Goal: Task Accomplishment & Management: Use online tool/utility

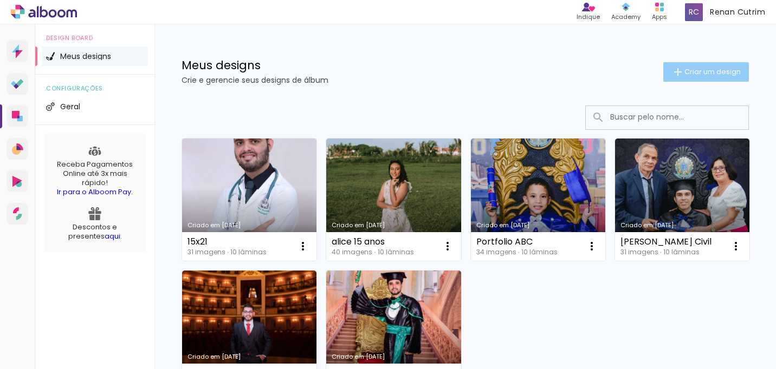
click at [693, 70] on span "Criar um design" at bounding box center [712, 71] width 56 height 7
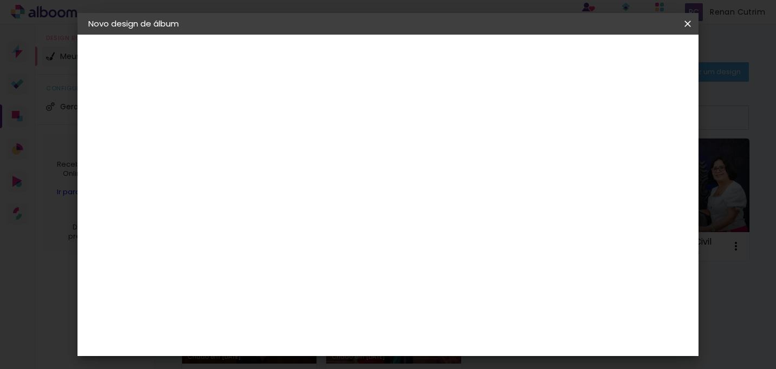
click at [265, 148] on input at bounding box center [265, 145] width 0 height 17
type input "f"
type input "d"
type input "fotolivro"
type paper-input "fotolivro"
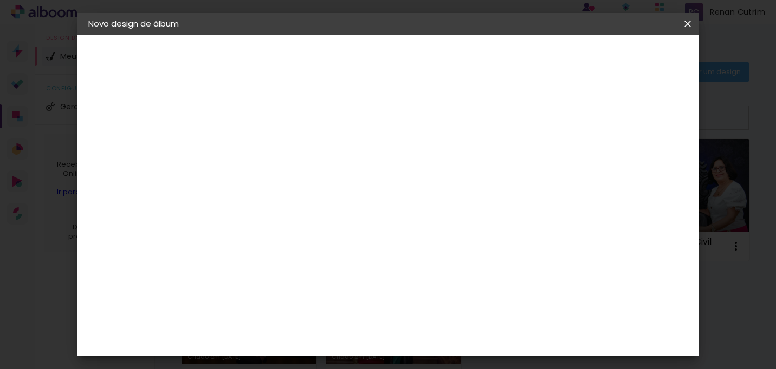
click at [749, 67] on iron-overlay-backdrop at bounding box center [388, 184] width 776 height 369
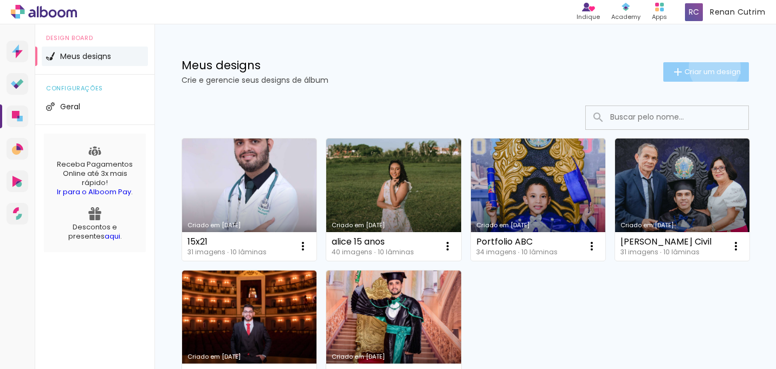
click at [712, 68] on span "Criar um design" at bounding box center [712, 71] width 56 height 7
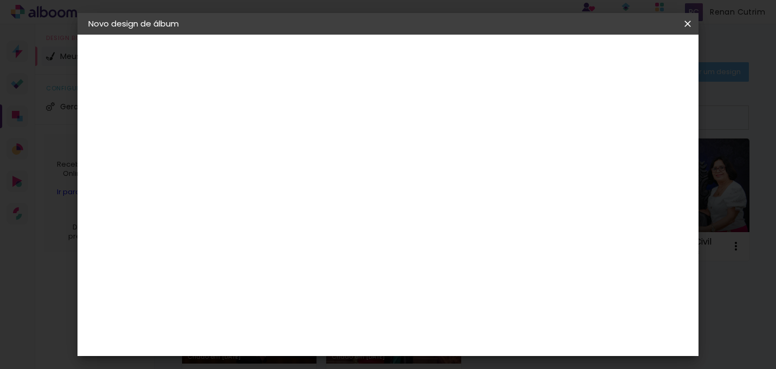
click at [269, 135] on paper-input-container "Título do álbum fotolivro" at bounding box center [266, 146] width 8 height 28
click at [265, 150] on input "fotolivro" at bounding box center [265, 145] width 0 height 17
type input "fotolivro [PERSON_NAME] 20x25"
type paper-input "fotolivro [PERSON_NAME] 20x25"
click at [0, 0] on slot "Avançar" at bounding box center [0, 0] width 0 height 0
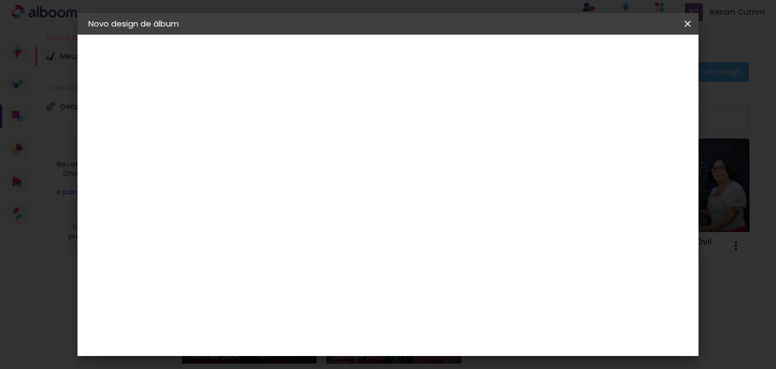
click at [469, 177] on paper-listbox "Tamanho Livre Sugerir uma encadernadora" at bounding box center [417, 189] width 104 height 101
click at [0, 0] on slot "Tamanho Livre" at bounding box center [0, 0] width 0 height 0
click at [468, 50] on paper-button "Avançar" at bounding box center [441, 57] width 53 height 18
click at [454, 308] on input "60" at bounding box center [451, 312] width 28 height 16
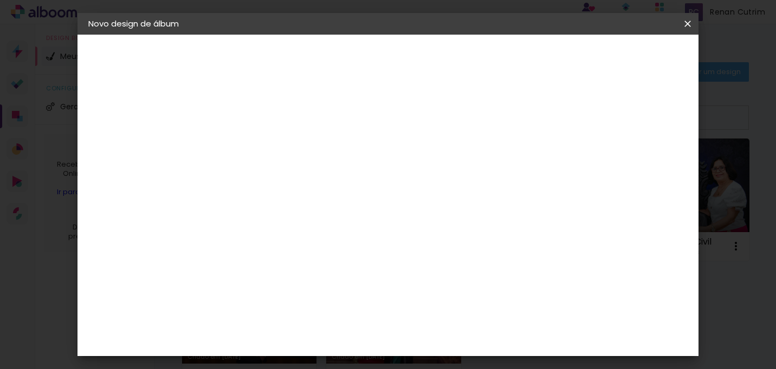
click at [457, 310] on input "60" at bounding box center [451, 312] width 28 height 16
type input "50"
type paper-input "50"
click at [251, 298] on input "30" at bounding box center [246, 297] width 28 height 16
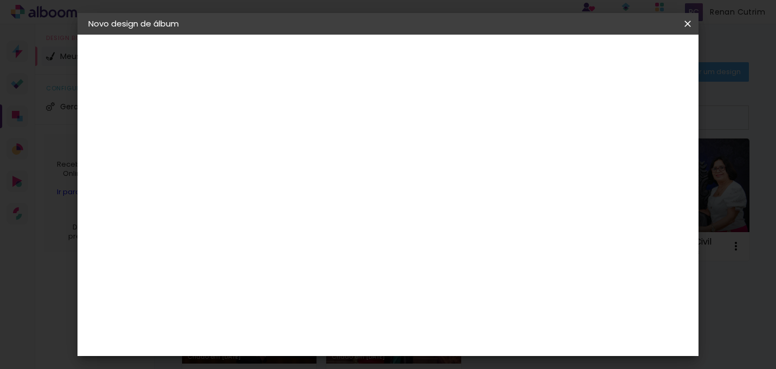
type input "20"
type paper-input "20"
type input "4"
type paper-input "4"
click at [645, 172] on input "4" at bounding box center [640, 163] width 19 height 16
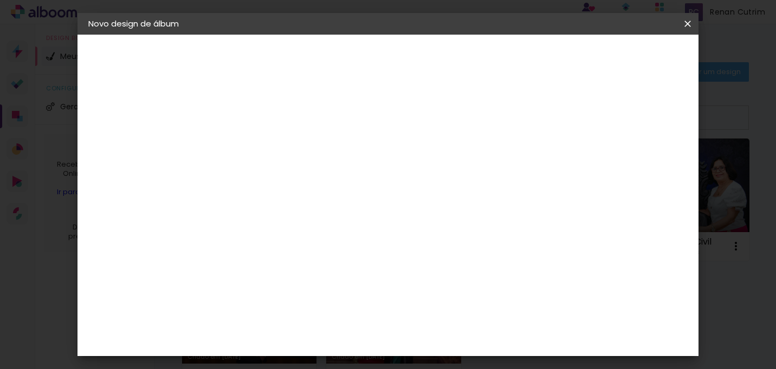
type input "3"
type paper-input "3"
click at [646, 167] on input "3" at bounding box center [640, 163] width 19 height 16
type input "1"
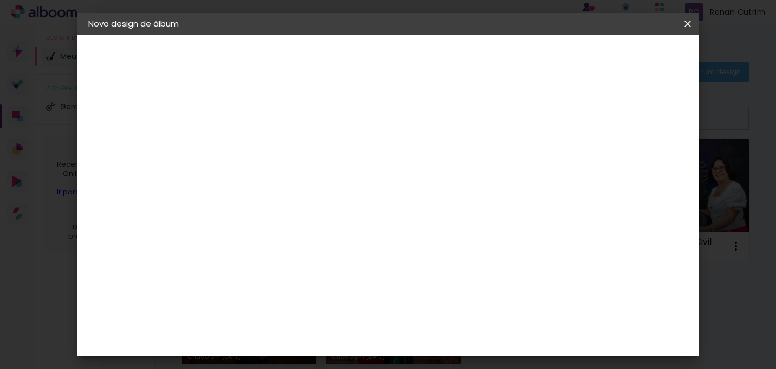
type paper-input "1"
click at [272, 126] on input "1" at bounding box center [257, 125] width 37 height 14
type input "2"
type paper-input "2"
click at [272, 121] on input "2" at bounding box center [257, 125] width 37 height 14
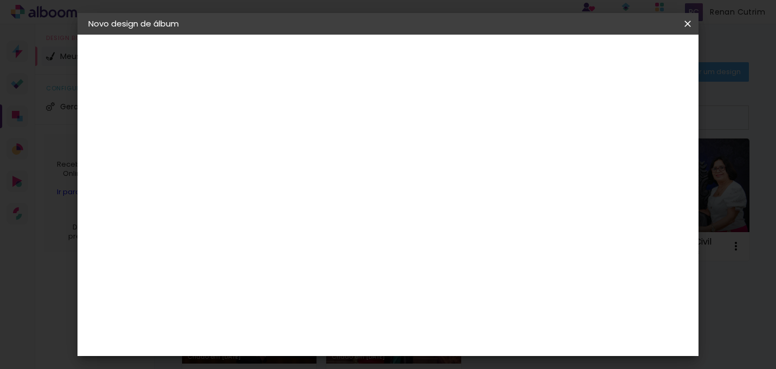
click at [457, 169] on div "25 cm cm cm mm A maioria das encadernadoras sugere 5mm de sangria." at bounding box center [436, 180] width 436 height 87
click at [574, 125] on div at bounding box center [569, 125] width 10 height 10
type paper-checkbox "on"
type input "3"
type paper-input "3"
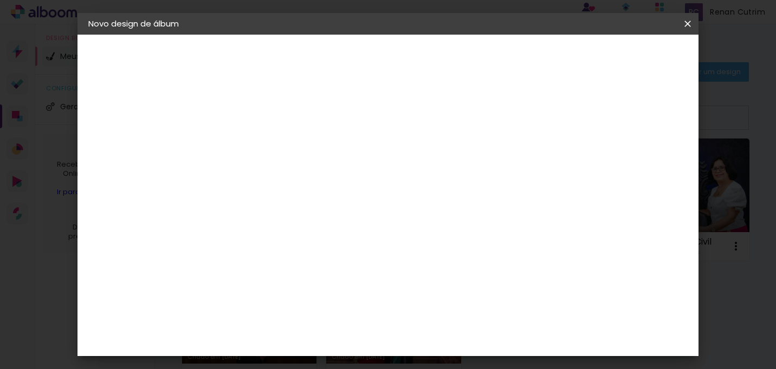
click at [272, 120] on input "3" at bounding box center [257, 125] width 37 height 14
type input "4"
type paper-input "4"
click at [272, 120] on input "4" at bounding box center [257, 125] width 37 height 14
type input "5"
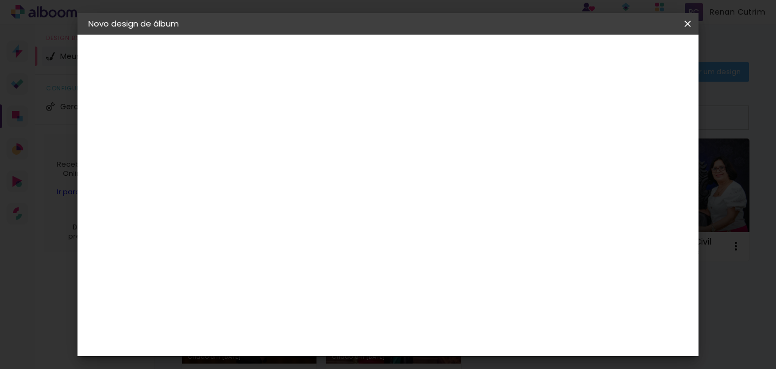
type paper-input "5"
click at [272, 120] on input "5" at bounding box center [257, 125] width 37 height 14
type input "4"
type paper-input "4"
click at [272, 129] on input "4" at bounding box center [257, 125] width 37 height 14
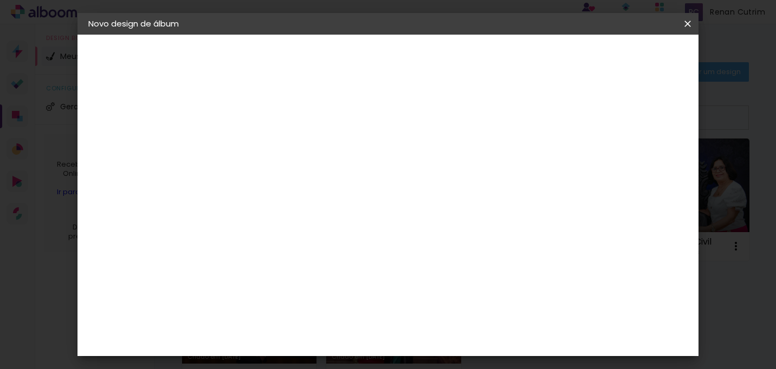
type input "3"
type paper-input "3"
click at [272, 129] on input "3" at bounding box center [257, 125] width 37 height 14
type input "2"
type paper-input "2"
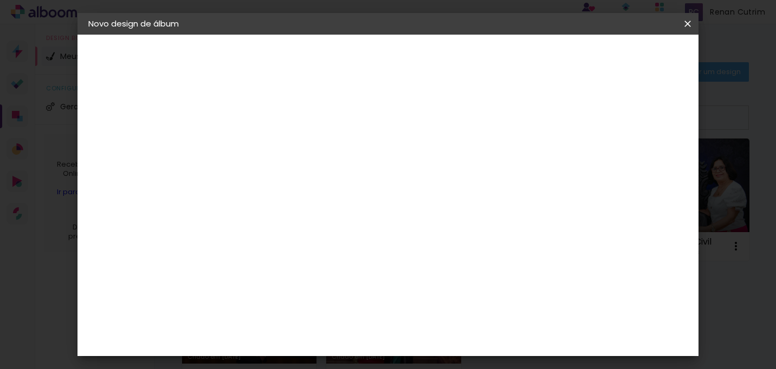
click at [272, 129] on input "2" at bounding box center [257, 125] width 37 height 14
type input "2"
type paper-input "2"
click at [649, 206] on input "2" at bounding box center [641, 201] width 19 height 16
click at [649, 206] on div "A maioria das encadernadoras sugere 5mm de sangria." at bounding box center [651, 195] width 84 height 25
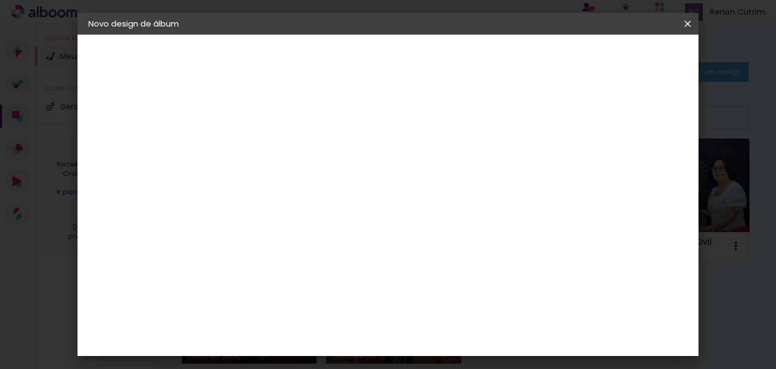
type input "3"
type paper-input "3"
click at [647, 159] on input "3" at bounding box center [643, 163] width 19 height 16
type input "4"
type paper-input "4"
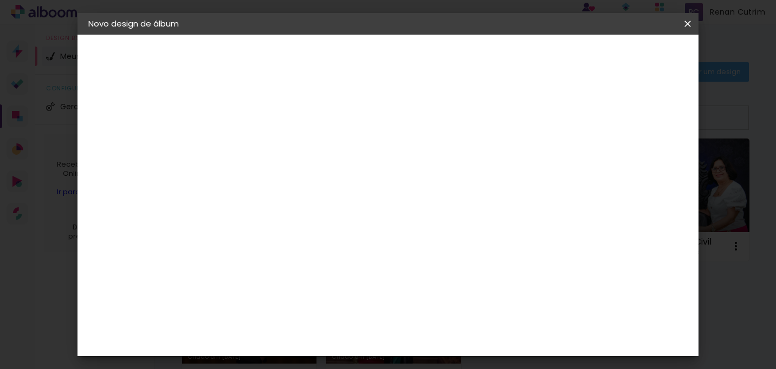
click at [647, 159] on input "4" at bounding box center [641, 163] width 19 height 16
type input "3"
type paper-input "3"
click at [647, 168] on input "3" at bounding box center [641, 163] width 19 height 16
click at [638, 102] on div "mm Mostrar sangria" at bounding box center [436, 86] width 436 height 102
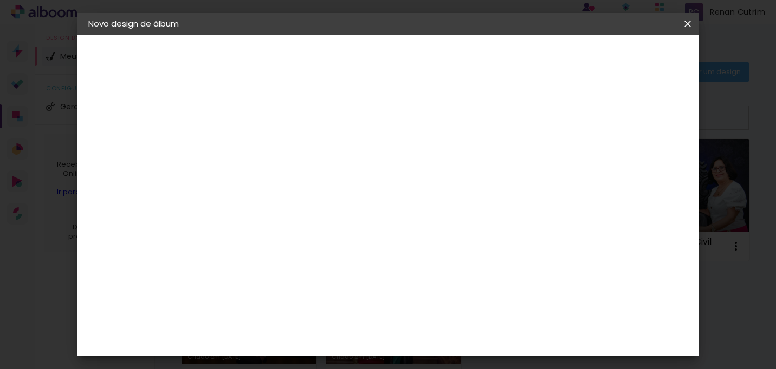
type input "4"
type paper-input "4"
click at [647, 158] on input "4" at bounding box center [641, 163] width 19 height 16
click at [641, 100] on div "mm Mostrar sangria" at bounding box center [436, 86] width 436 height 102
click at [627, 56] on span "Iniciar design" at bounding box center [602, 58] width 49 height 8
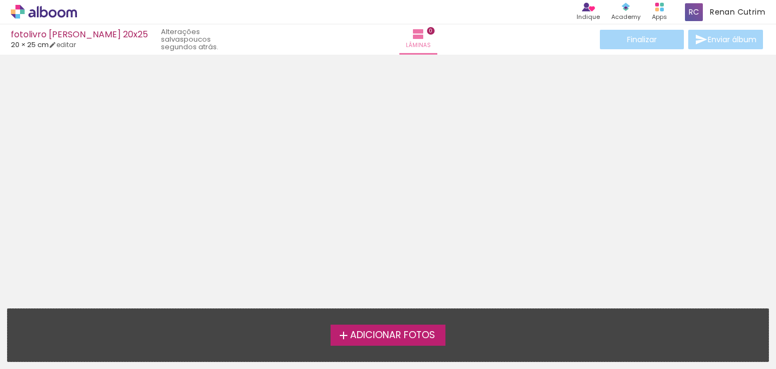
click at [398, 331] on span "Adicionar Fotos" at bounding box center [392, 336] width 85 height 10
click at [0, 0] on input "file" at bounding box center [0, 0] width 0 height 0
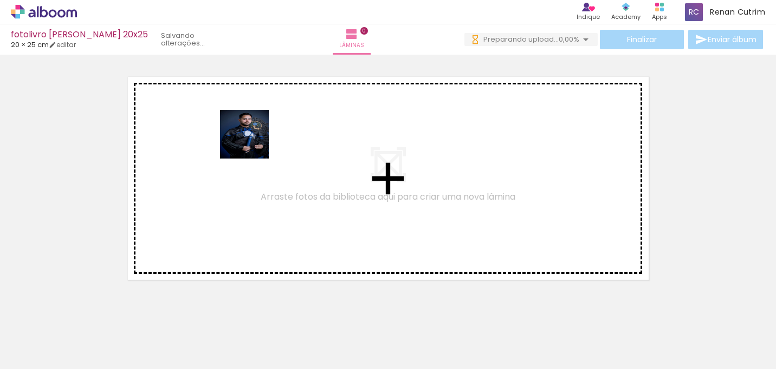
drag, startPoint x: 127, startPoint y: 324, endPoint x: 199, endPoint y: 172, distance: 167.9
click at [199, 172] on quentale-workspace at bounding box center [388, 184] width 776 height 369
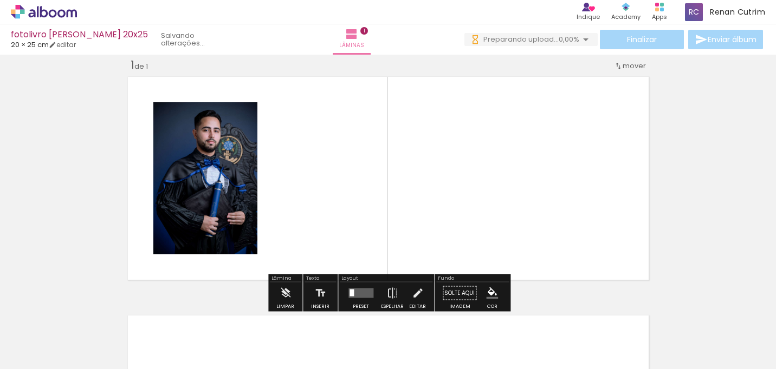
scroll to position [14, 0]
click at [274, 223] on quentale-workspace at bounding box center [388, 184] width 776 height 369
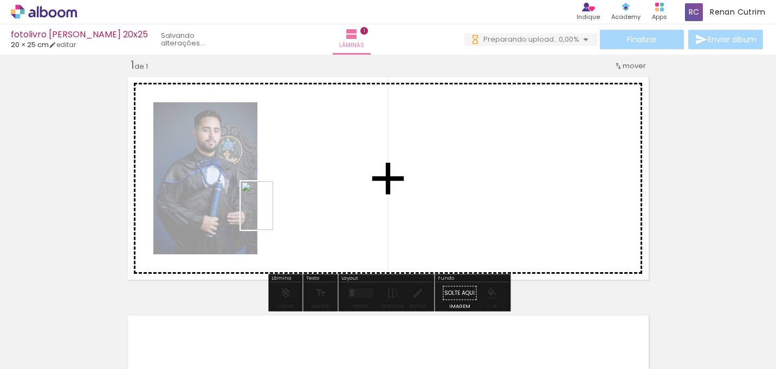
scroll to position [0, 0]
click at [310, 208] on quentale-workspace at bounding box center [388, 184] width 776 height 369
drag, startPoint x: 244, startPoint y: 329, endPoint x: 421, endPoint y: 180, distance: 231.4
click at [421, 180] on quentale-workspace at bounding box center [388, 184] width 776 height 369
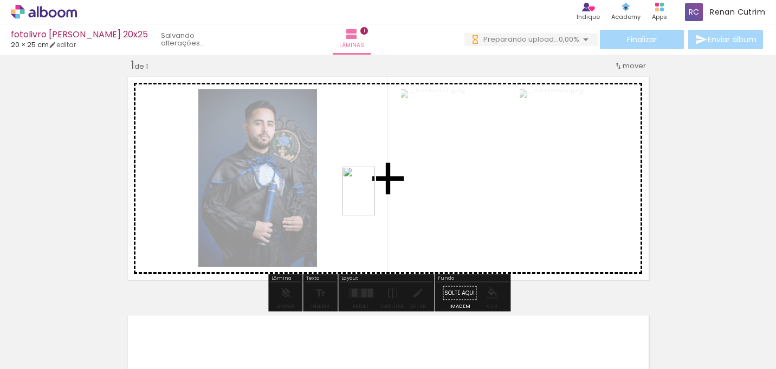
drag, startPoint x: 292, startPoint y: 335, endPoint x: 375, endPoint y: 199, distance: 159.2
click at [375, 199] on quentale-workspace at bounding box center [388, 184] width 776 height 369
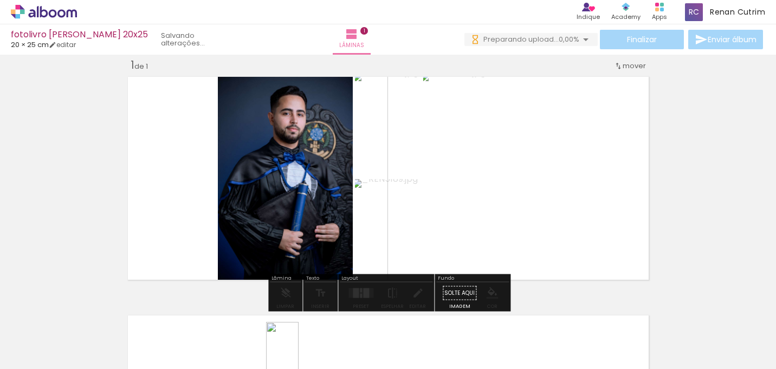
drag, startPoint x: 357, startPoint y: 330, endPoint x: 298, endPoint y: 354, distance: 63.7
click at [0, 0] on slot at bounding box center [0, 0] width 0 height 0
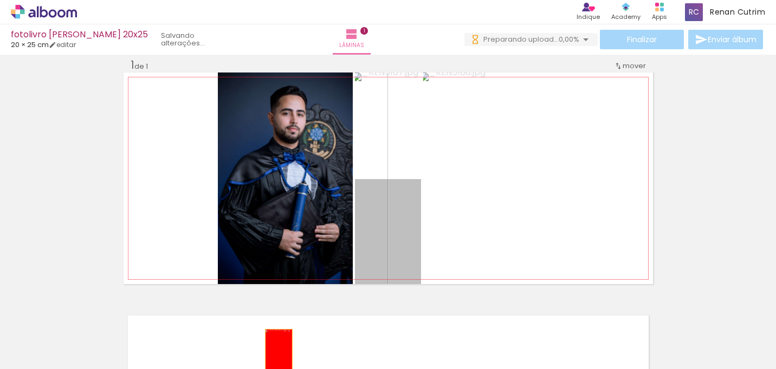
drag, startPoint x: 388, startPoint y: 223, endPoint x: 278, endPoint y: 344, distance: 163.3
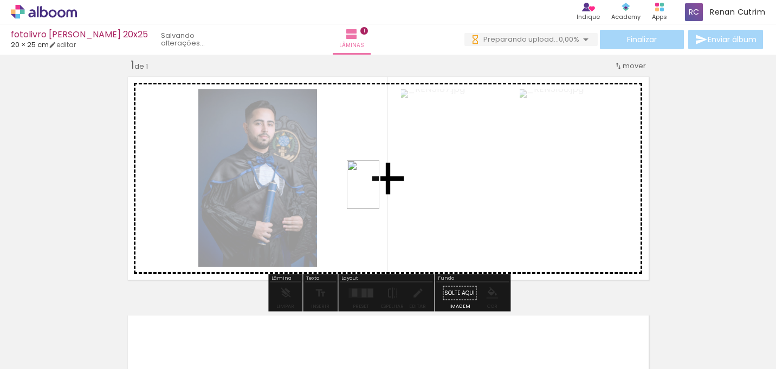
drag, startPoint x: 417, startPoint y: 330, endPoint x: 379, endPoint y: 193, distance: 142.2
click at [379, 193] on quentale-workspace at bounding box center [388, 184] width 776 height 369
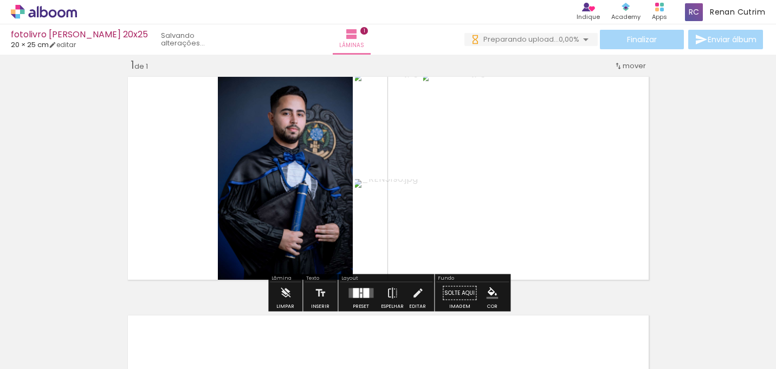
drag, startPoint x: 474, startPoint y: 332, endPoint x: 398, endPoint y: 192, distance: 159.0
click at [398, 192] on quentale-workspace at bounding box center [388, 184] width 776 height 369
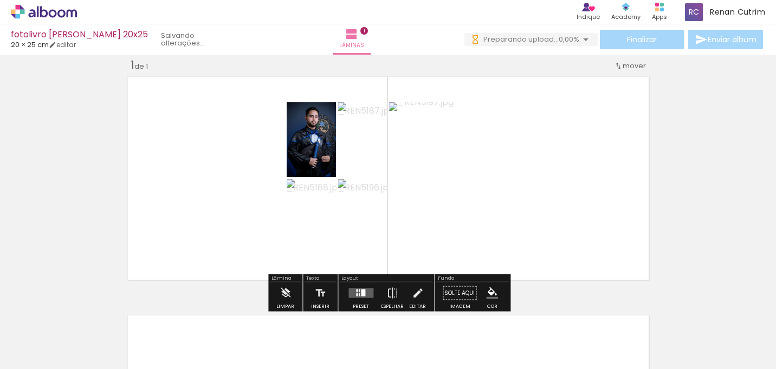
click at [363, 295] on quentale-layouter at bounding box center [360, 294] width 25 height 10
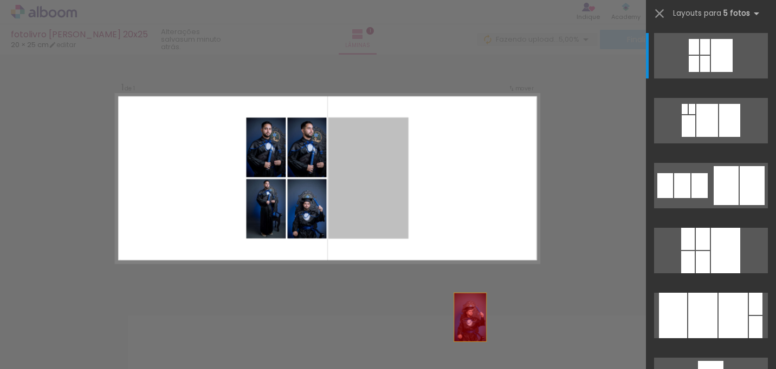
drag, startPoint x: 381, startPoint y: 193, endPoint x: 495, endPoint y: 352, distance: 196.0
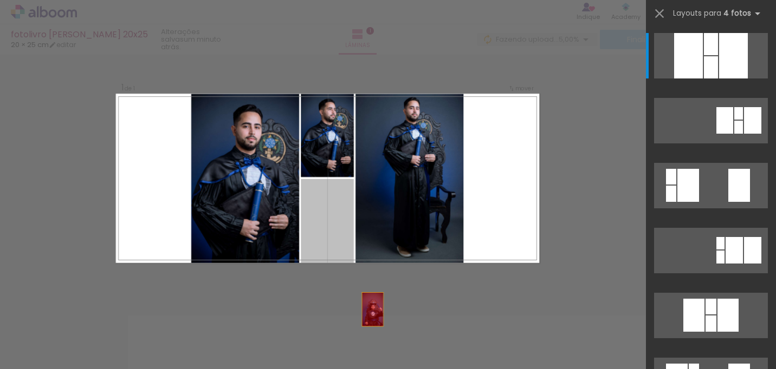
drag, startPoint x: 326, startPoint y: 256, endPoint x: 530, endPoint y: 336, distance: 219.6
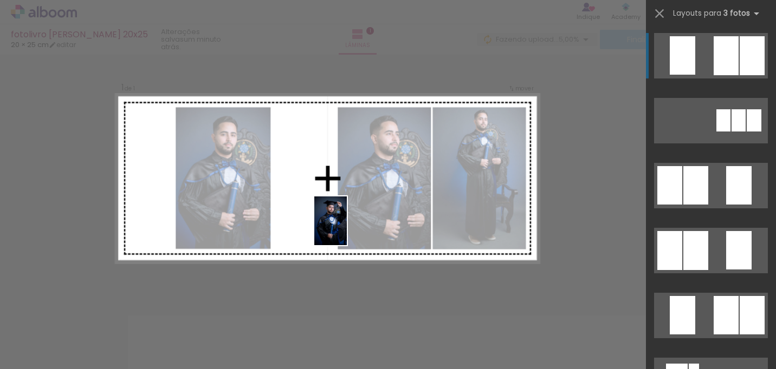
drag, startPoint x: 542, startPoint y: 337, endPoint x: 340, endPoint y: 223, distance: 232.1
click at [340, 224] on quentale-workspace at bounding box center [388, 184] width 776 height 369
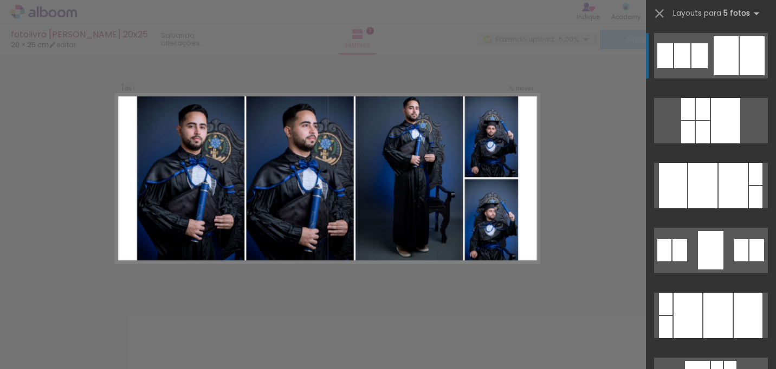
scroll to position [260, 0]
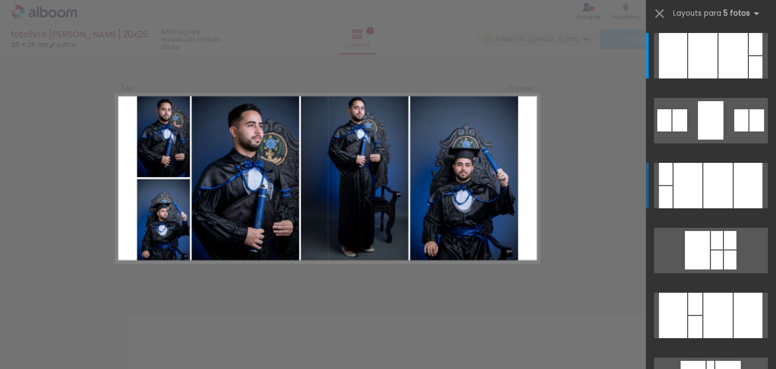
click at [704, 179] on div at bounding box center [717, 185] width 29 height 45
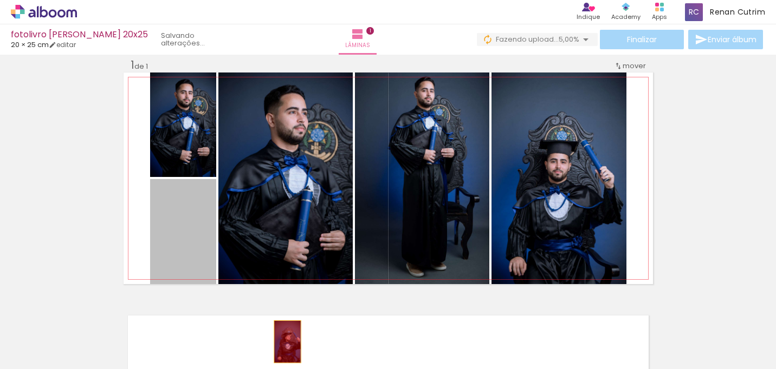
drag, startPoint x: 193, startPoint y: 229, endPoint x: 288, endPoint y: 342, distance: 148.1
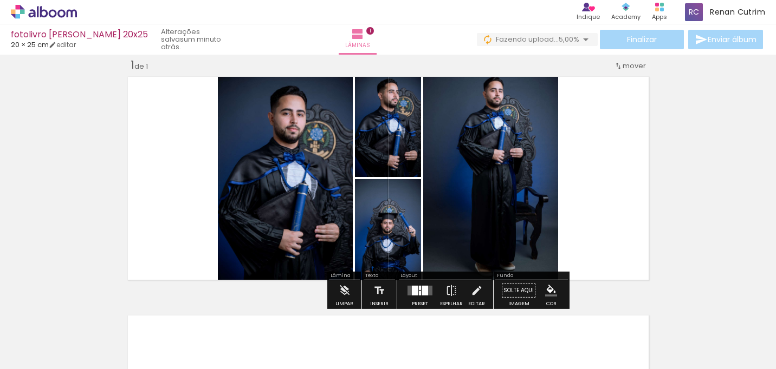
click at [428, 288] on quentale-layouter at bounding box center [419, 291] width 25 height 10
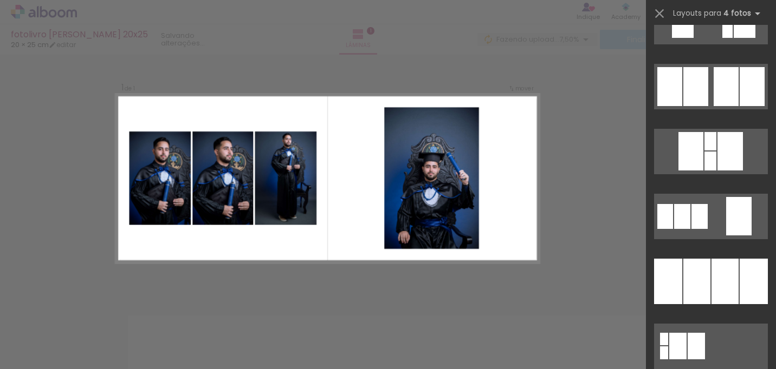
scroll to position [945, 0]
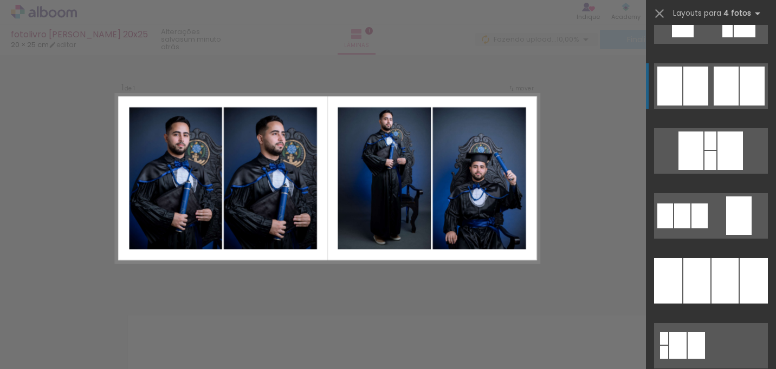
click at [725, 78] on div at bounding box center [725, 86] width 25 height 39
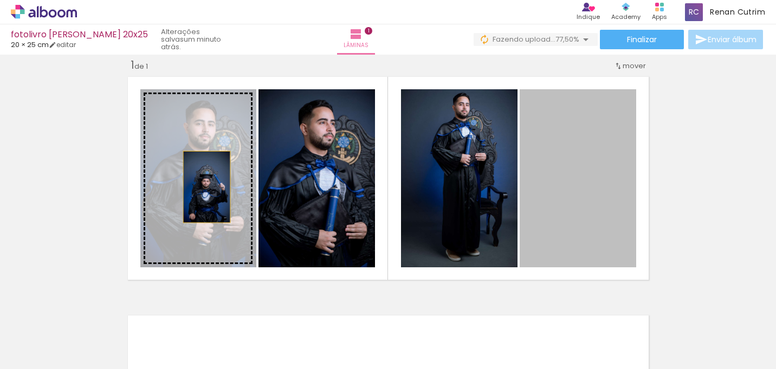
drag, startPoint x: 576, startPoint y: 177, endPoint x: 206, endPoint y: 187, distance: 369.5
click at [0, 0] on slot at bounding box center [0, 0] width 0 height 0
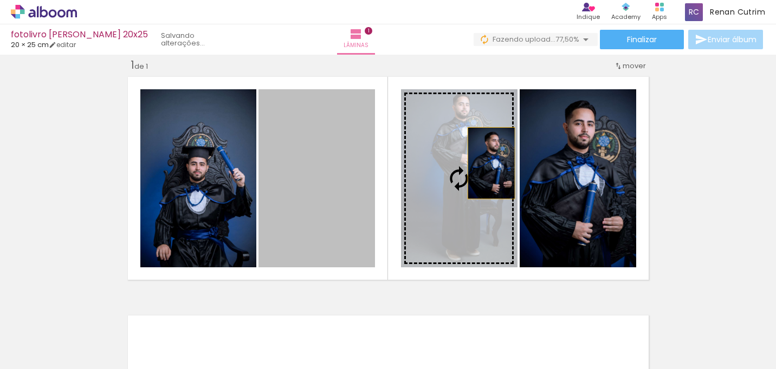
drag, startPoint x: 330, startPoint y: 183, endPoint x: 466, endPoint y: 167, distance: 137.3
click at [0, 0] on slot at bounding box center [0, 0] width 0 height 0
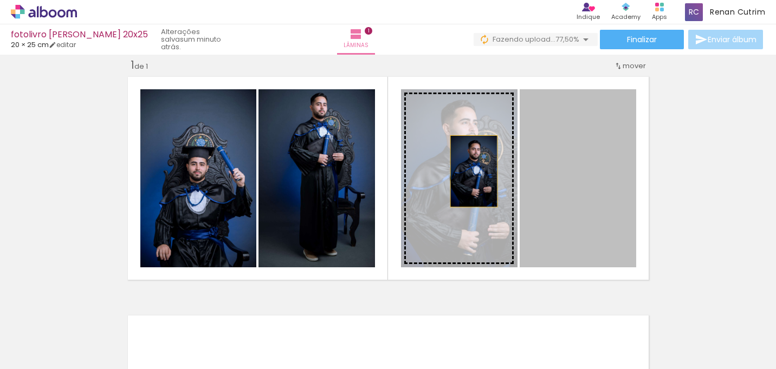
drag, startPoint x: 543, startPoint y: 171, endPoint x: 472, endPoint y: 171, distance: 71.0
click at [0, 0] on slot at bounding box center [0, 0] width 0 height 0
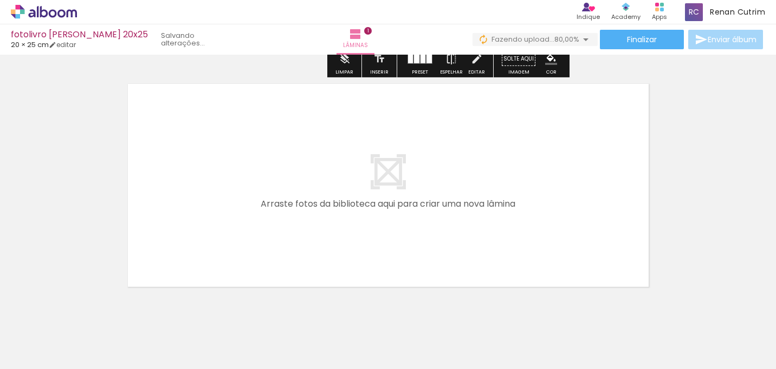
scroll to position [244, 0]
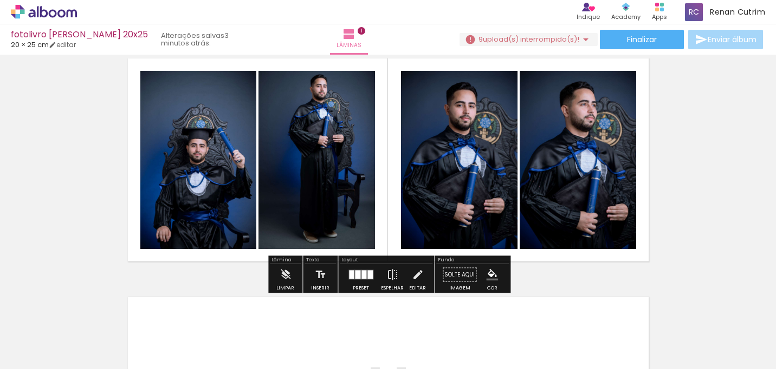
scroll to position [28, 0]
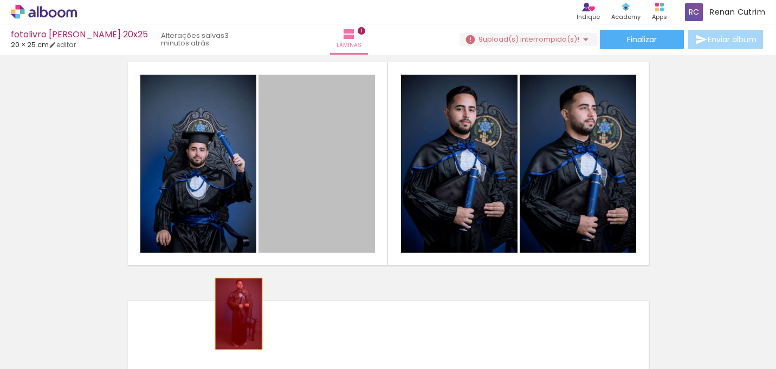
drag, startPoint x: 332, startPoint y: 165, endPoint x: 316, endPoint y: 313, distance: 148.7
click at [224, 331] on quentale-workspace at bounding box center [388, 184] width 776 height 369
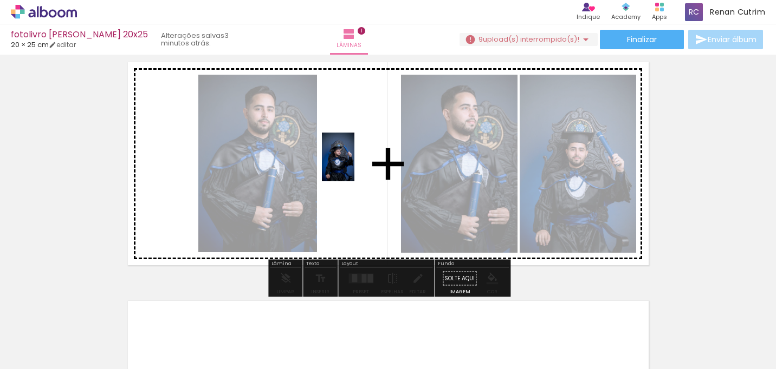
drag, startPoint x: 471, startPoint y: 339, endPoint x: 393, endPoint y: 160, distance: 195.0
click at [393, 160] on quentale-workspace at bounding box center [388, 184] width 776 height 369
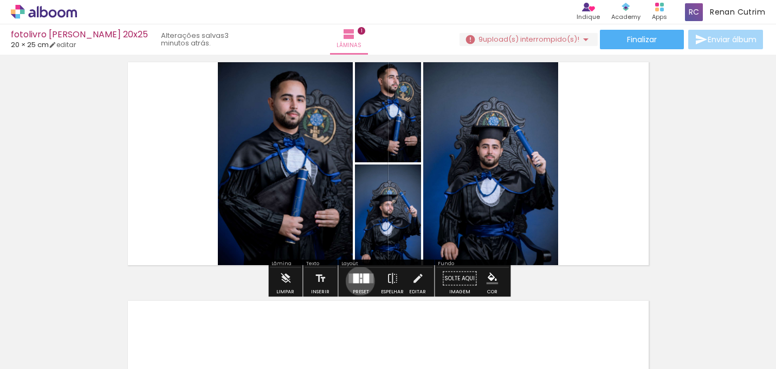
click at [360, 281] on div at bounding box center [361, 281] width 2 height 4
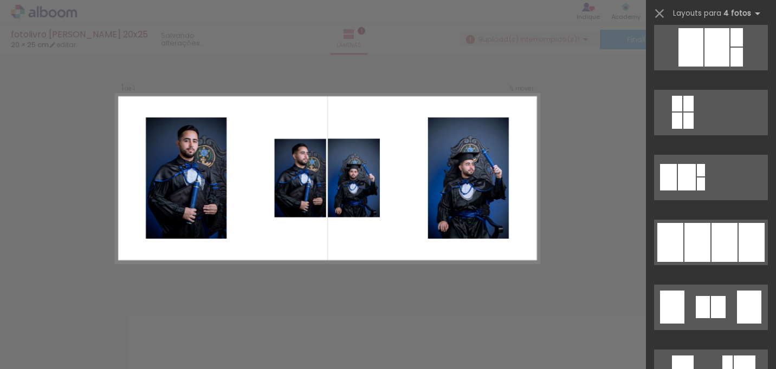
scroll to position [604, 0]
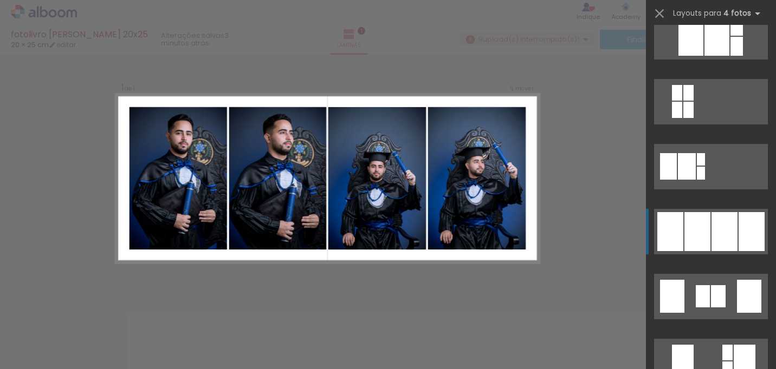
click at [697, 231] on div at bounding box center [697, 231] width 26 height 39
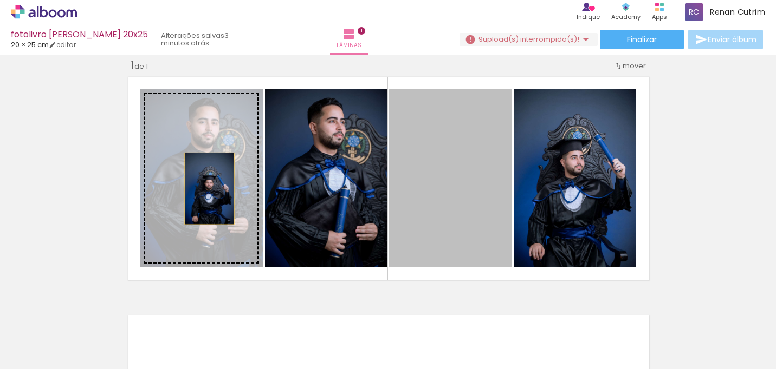
drag, startPoint x: 446, startPoint y: 190, endPoint x: 208, endPoint y: 187, distance: 237.8
click at [0, 0] on slot at bounding box center [0, 0] width 0 height 0
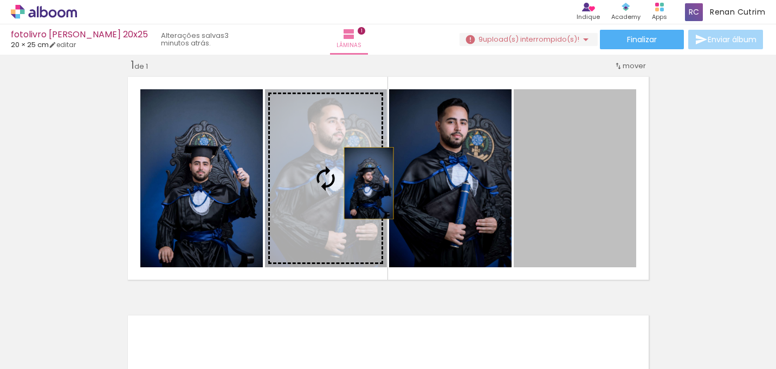
drag, startPoint x: 568, startPoint y: 183, endPoint x: 368, endPoint y: 183, distance: 199.3
click at [0, 0] on slot at bounding box center [0, 0] width 0 height 0
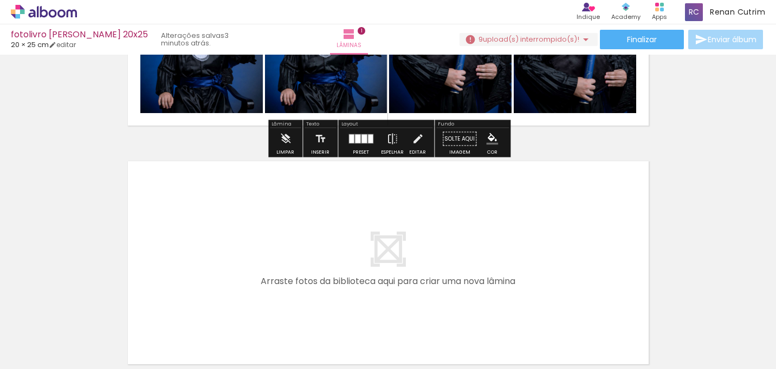
scroll to position [252, 0]
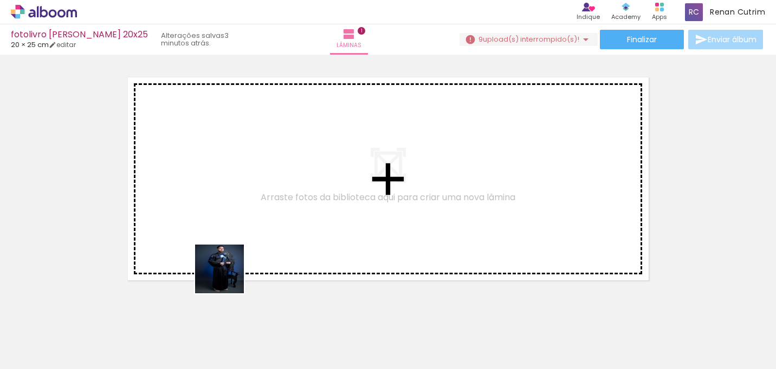
drag, startPoint x: 227, startPoint y: 337, endPoint x: 304, endPoint y: 349, distance: 77.8
click at [225, 190] on quentale-workspace at bounding box center [388, 184] width 776 height 369
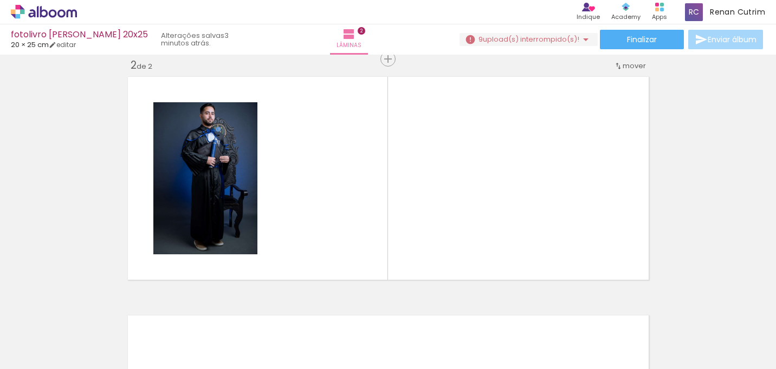
scroll to position [252, 0]
drag, startPoint x: 295, startPoint y: 337, endPoint x: 356, endPoint y: 274, distance: 88.9
click at [355, 148] on quentale-workspace at bounding box center [388, 184] width 776 height 369
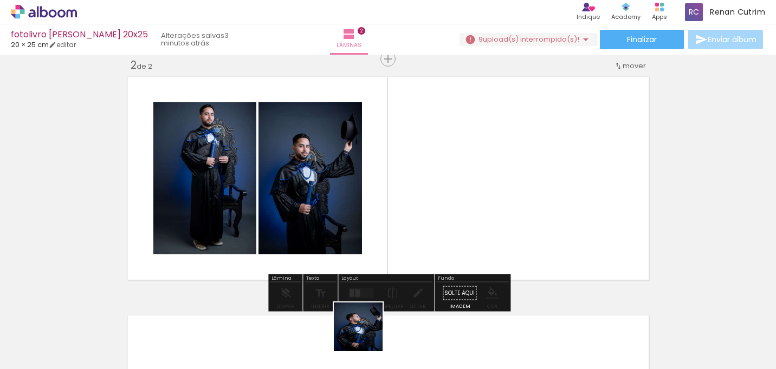
drag, startPoint x: 365, startPoint y: 347, endPoint x: 443, endPoint y: 173, distance: 189.9
click at [443, 173] on quentale-workspace at bounding box center [388, 184] width 776 height 369
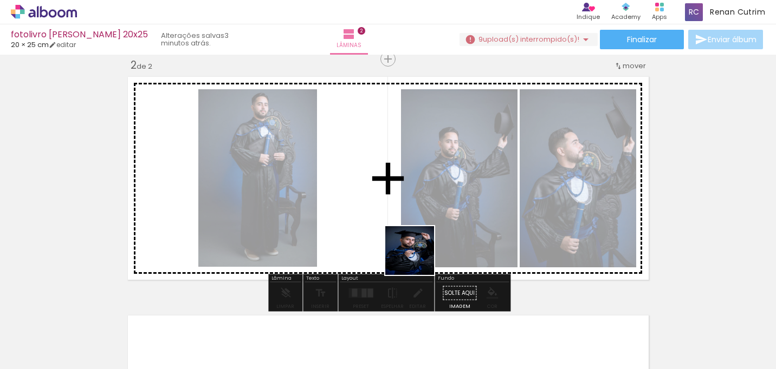
drag, startPoint x: 598, startPoint y: 344, endPoint x: 417, endPoint y: 257, distance: 200.8
click at [417, 258] on quentale-workspace at bounding box center [388, 184] width 776 height 369
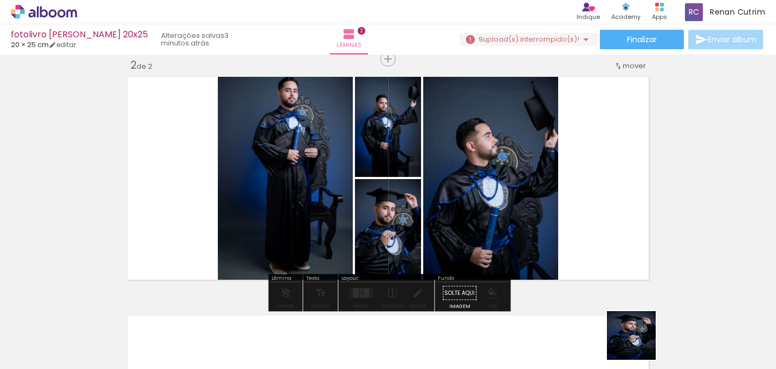
drag, startPoint x: 656, startPoint y: 344, endPoint x: 354, endPoint y: 274, distance: 309.8
click at [356, 278] on quentale-workspace at bounding box center [388, 184] width 776 height 369
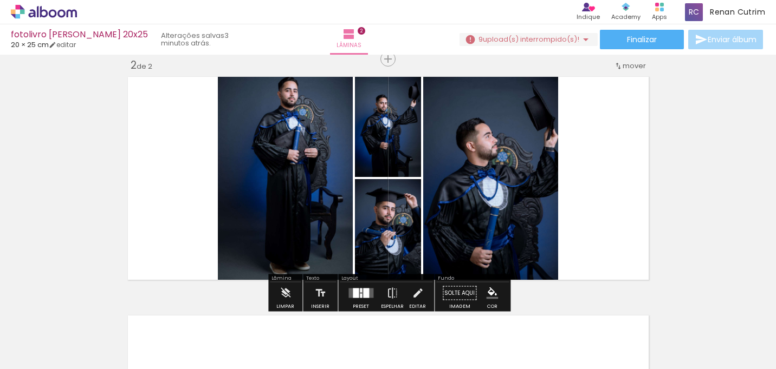
drag, startPoint x: 653, startPoint y: 338, endPoint x: 404, endPoint y: 222, distance: 275.5
click at [405, 192] on quentale-workspace at bounding box center [388, 184] width 776 height 369
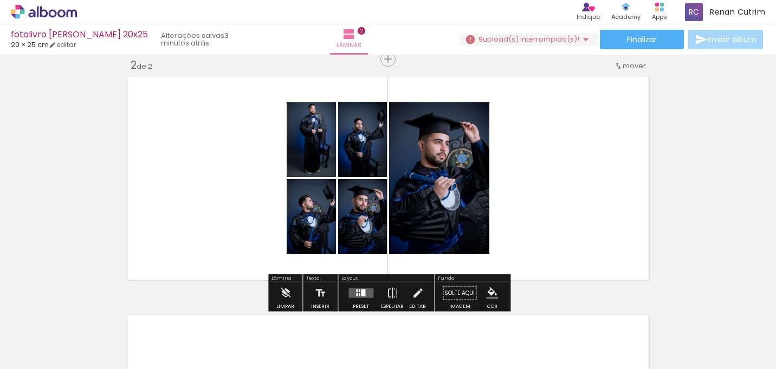
click at [360, 284] on div at bounding box center [360, 294] width 29 height 22
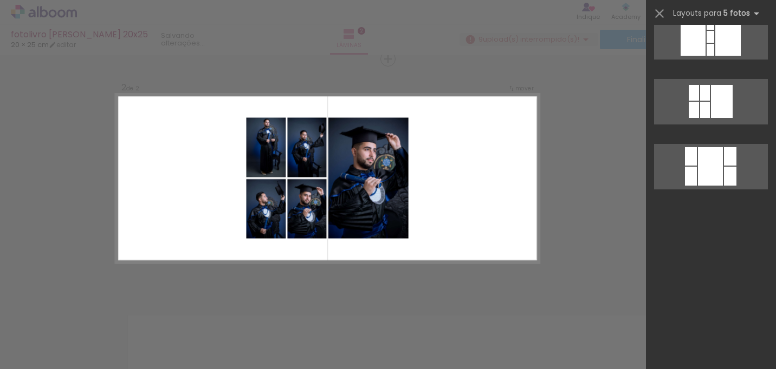
scroll to position [0, 0]
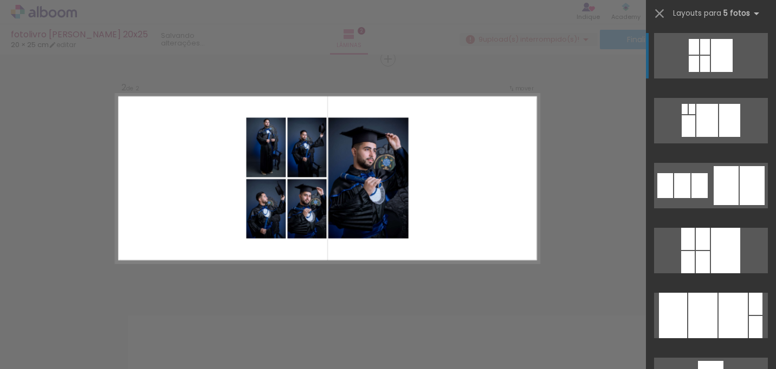
click at [359, 291] on div "Confirmar Cancelar" at bounding box center [388, 173] width 776 height 743
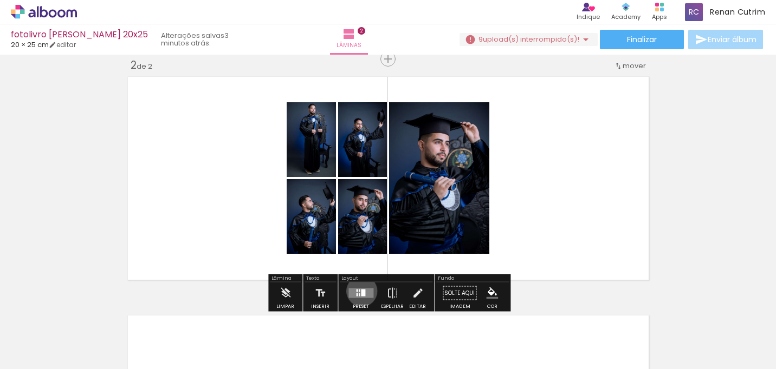
click at [361, 291] on div at bounding box center [363, 293] width 4 height 7
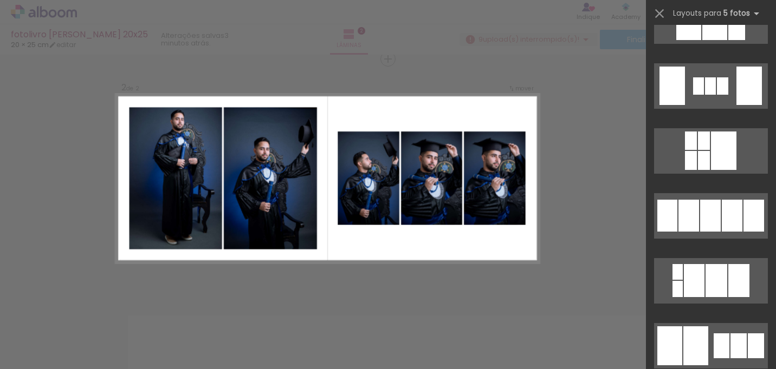
scroll to position [1466, 0]
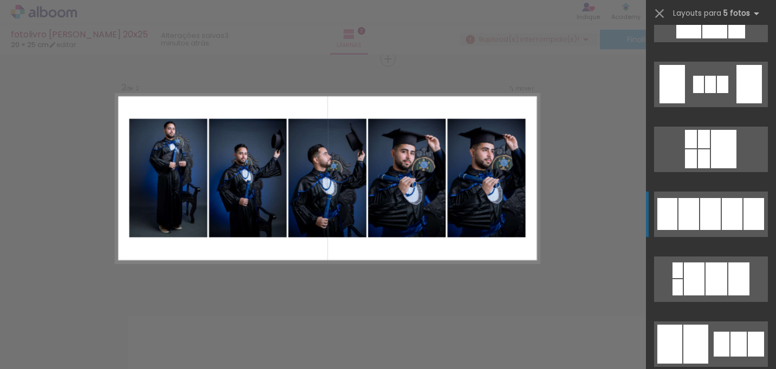
click at [716, 222] on div at bounding box center [710, 214] width 21 height 32
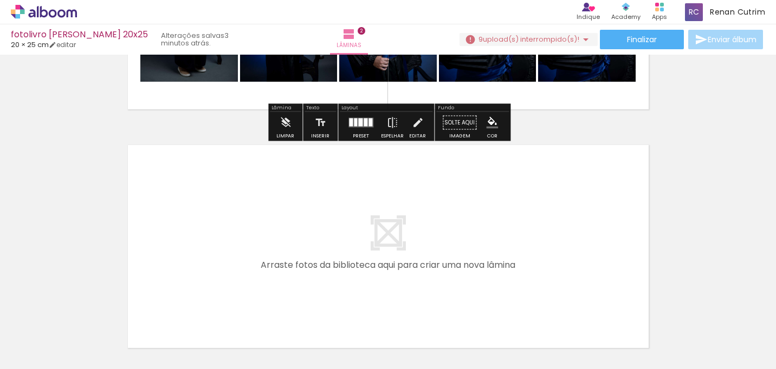
scroll to position [436, 0]
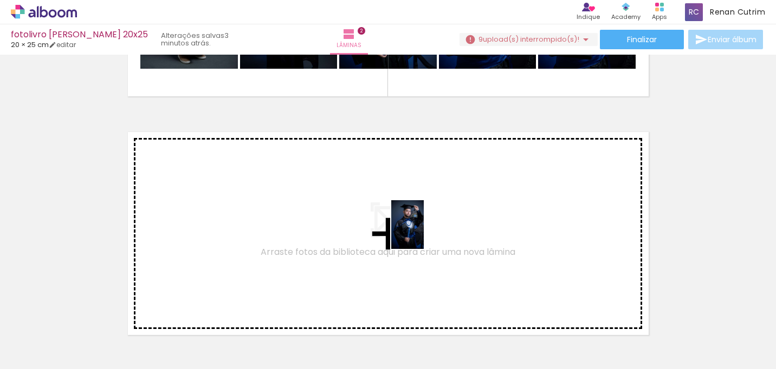
drag, startPoint x: 525, startPoint y: 342, endPoint x: 424, endPoint y: 232, distance: 150.3
click at [424, 232] on quentale-workspace at bounding box center [388, 184] width 776 height 369
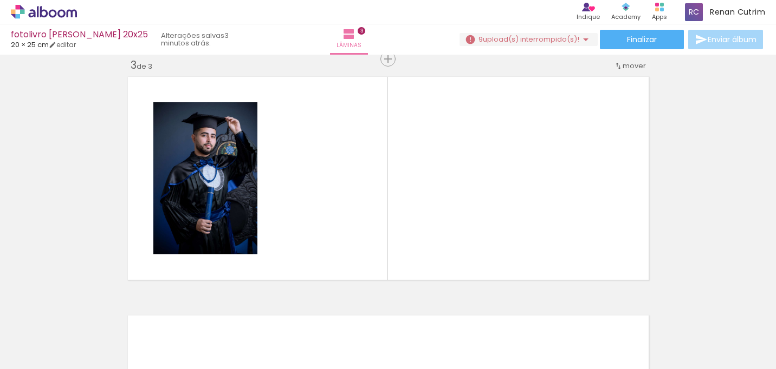
scroll to position [0, 321]
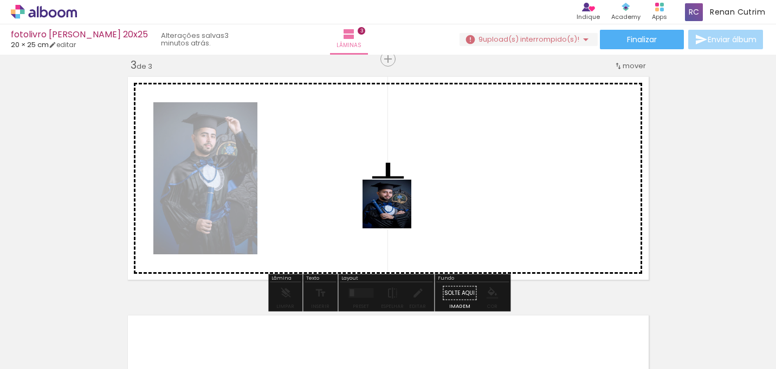
drag, startPoint x: 404, startPoint y: 343, endPoint x: 395, endPoint y: 212, distance: 130.8
click at [395, 212] on quentale-workspace at bounding box center [388, 184] width 776 height 369
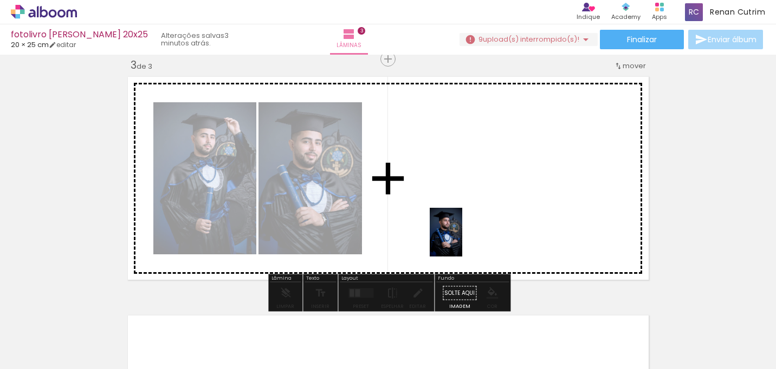
drag, startPoint x: 466, startPoint y: 344, endPoint x: 462, endPoint y: 240, distance: 103.5
click at [462, 240] on quentale-workspace at bounding box center [388, 184] width 776 height 369
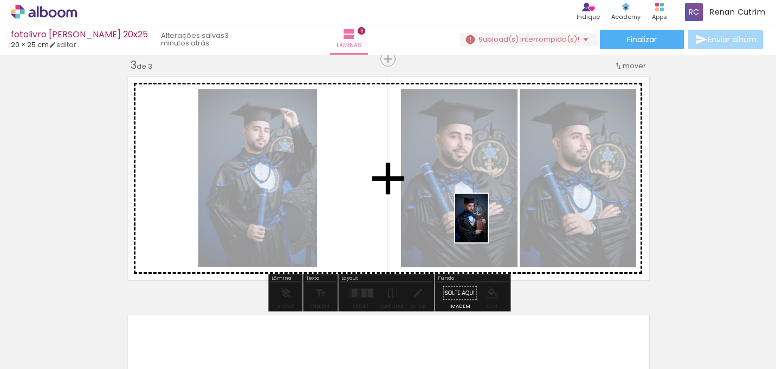
drag, startPoint x: 584, startPoint y: 341, endPoint x: 432, endPoint y: 198, distance: 208.5
click at [432, 198] on quentale-workspace at bounding box center [388, 184] width 776 height 369
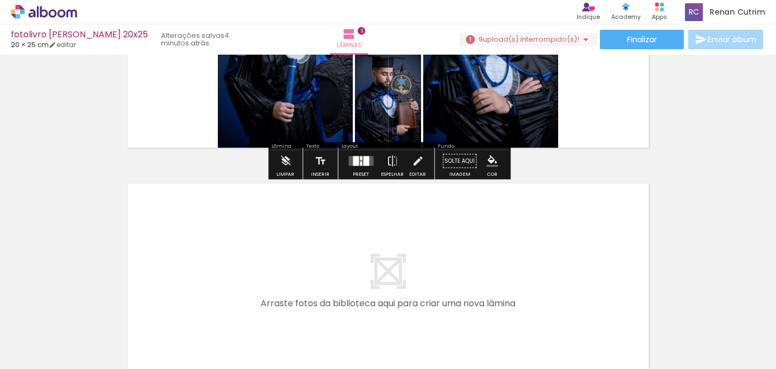
scroll to position [632, 0]
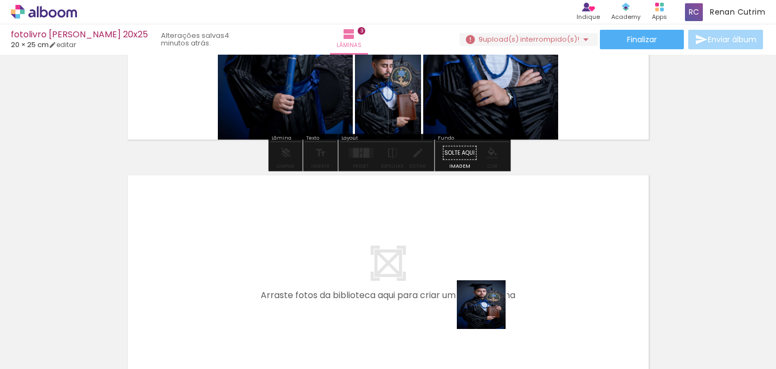
drag, startPoint x: 512, startPoint y: 329, endPoint x: 511, endPoint y: 322, distance: 7.2
click at [344, 253] on quentale-workspace at bounding box center [388, 184] width 776 height 369
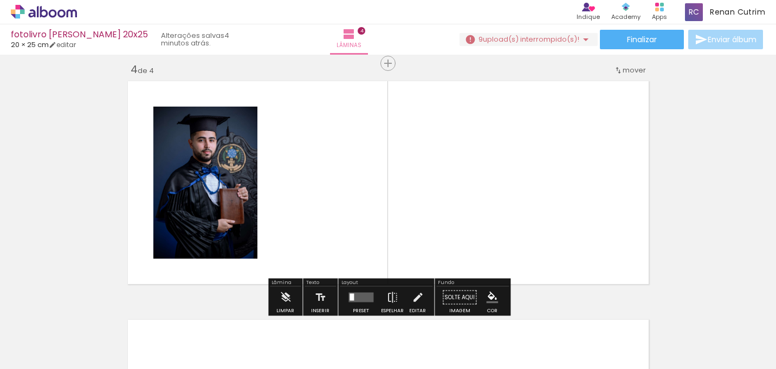
scroll to position [730, 0]
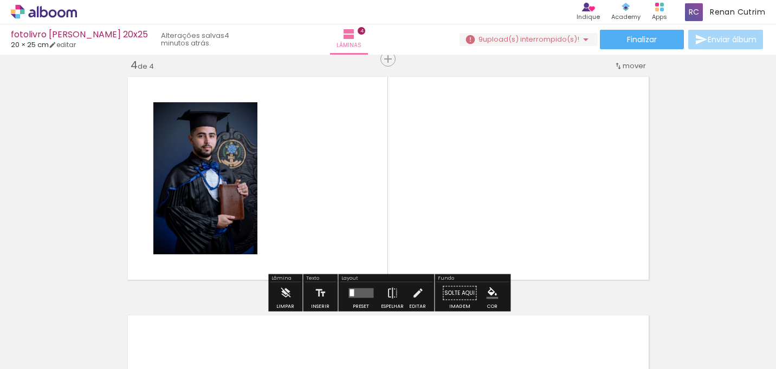
click at [653, 359] on quentale-thumb at bounding box center [636, 333] width 61 height 62
drag, startPoint x: 646, startPoint y: 343, endPoint x: 582, endPoint y: 243, distance: 118.7
click at [521, 205] on quentale-workspace at bounding box center [388, 184] width 776 height 369
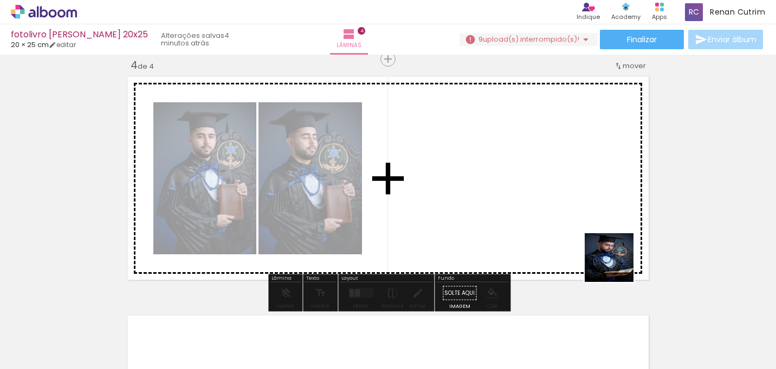
drag, startPoint x: 706, startPoint y: 344, endPoint x: 573, endPoint y: 223, distance: 181.0
click at [573, 223] on quentale-workspace at bounding box center [388, 184] width 776 height 369
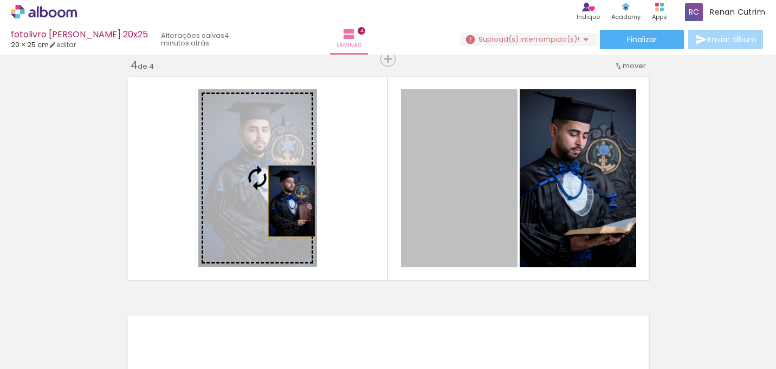
drag, startPoint x: 472, startPoint y: 206, endPoint x: 278, endPoint y: 199, distance: 194.0
click at [0, 0] on slot at bounding box center [0, 0] width 0 height 0
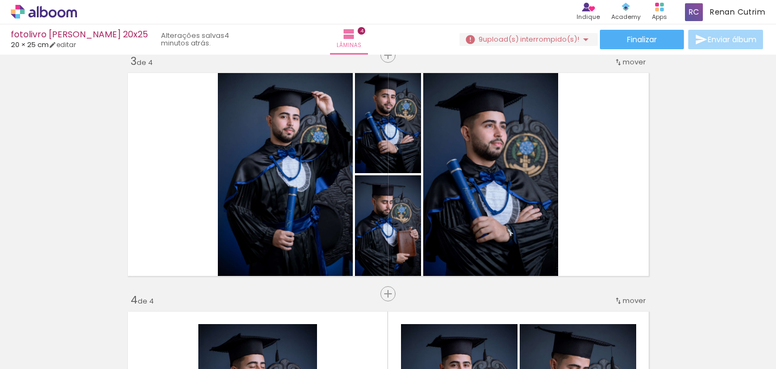
scroll to position [500, 0]
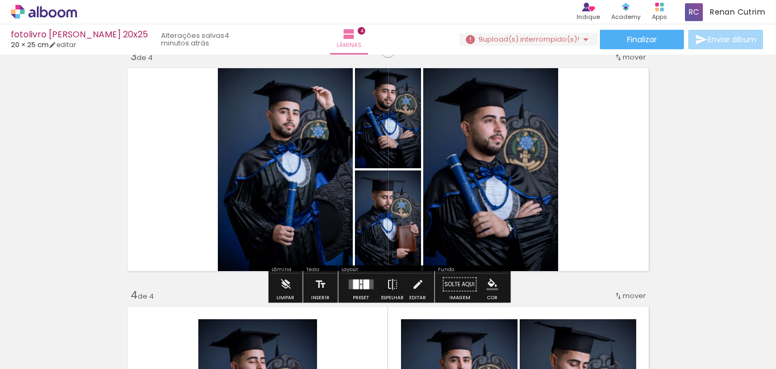
click at [363, 287] on div at bounding box center [366, 285] width 6 height 10
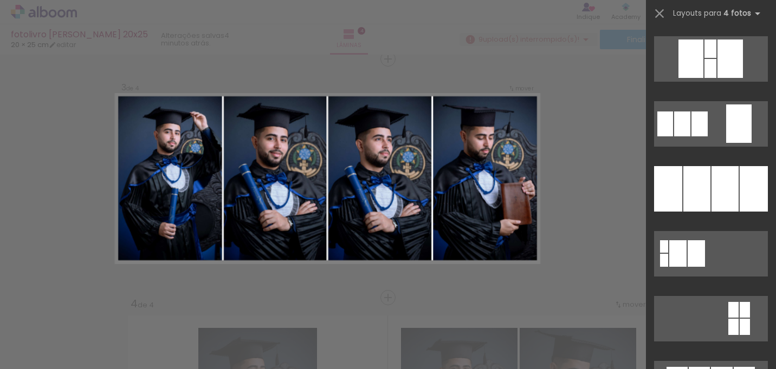
scroll to position [1039, 0]
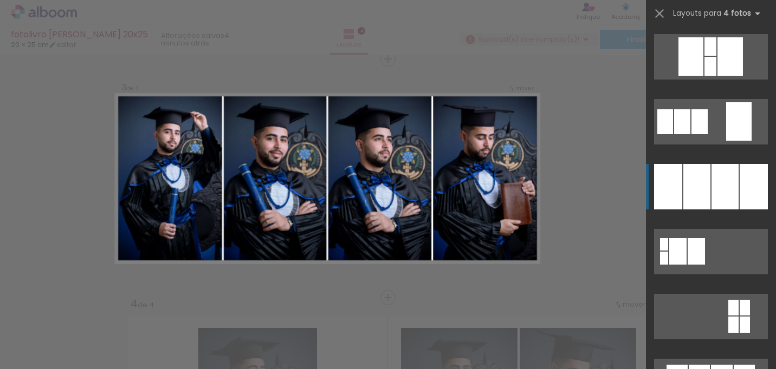
click at [698, 191] on div at bounding box center [696, 186] width 27 height 45
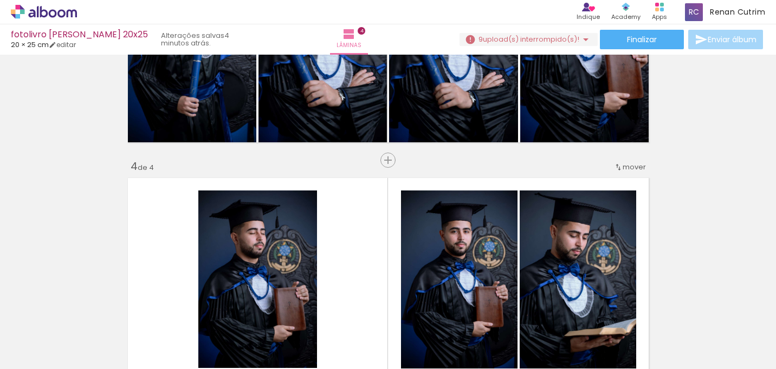
scroll to position [594, 0]
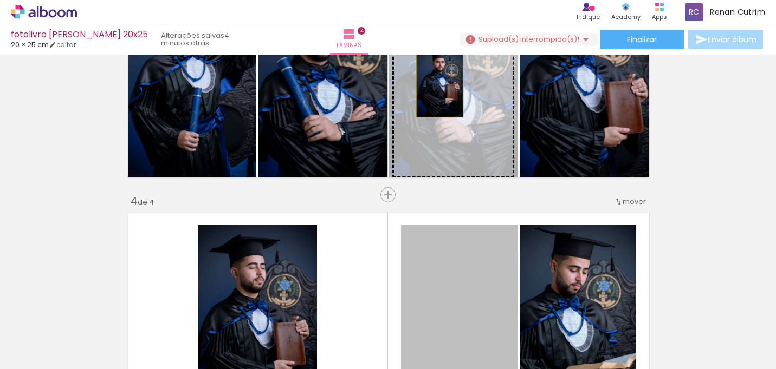
drag, startPoint x: 441, startPoint y: 278, endPoint x: 439, endPoint y: 81, distance: 196.6
click at [439, 81] on div "Inserir lâmina 1 de 4 Inserir lâmina 2 de 4 Inserir lâmina 3 de 4 Inserir lâmin…" at bounding box center [388, 61] width 776 height 1195
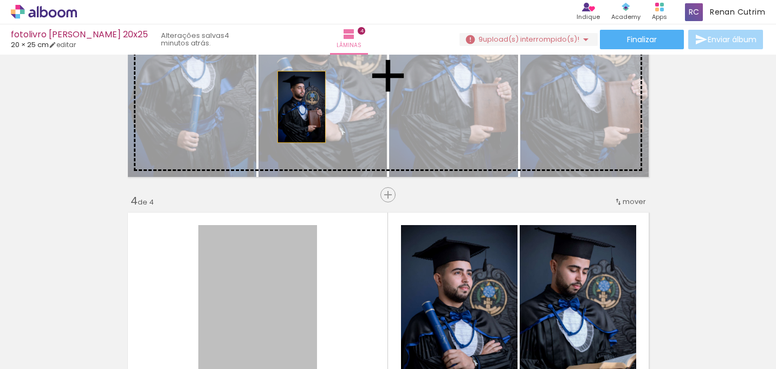
drag, startPoint x: 272, startPoint y: 266, endPoint x: 565, endPoint y: 288, distance: 293.8
click at [301, 107] on div "Inserir lâmina 1 de 4 Inserir lâmina 2 de 4 Inserir lâmina 3 de 4 Inserir lâmin…" at bounding box center [388, 61] width 776 height 1195
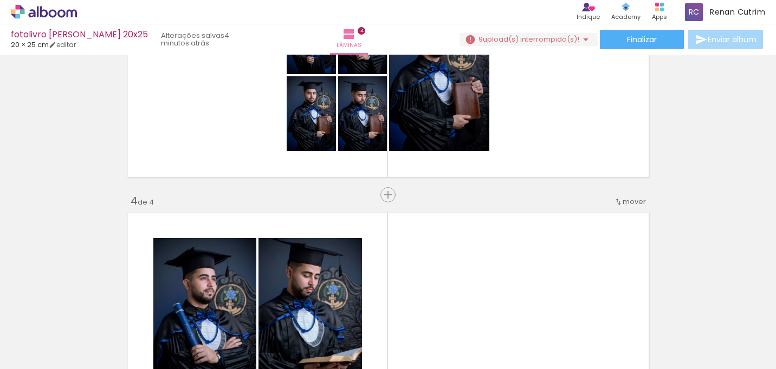
click at [567, 288] on quentale-layouter at bounding box center [387, 315] width 529 height 212
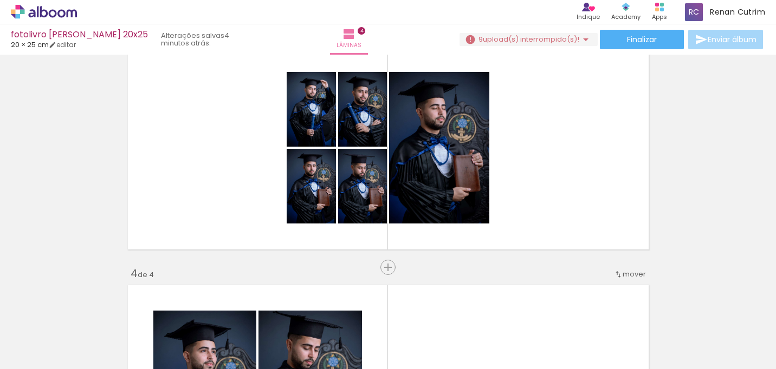
scroll to position [519, 0]
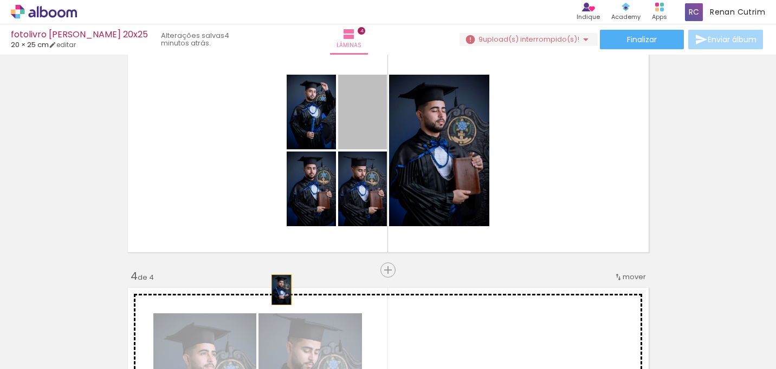
drag, startPoint x: 361, startPoint y: 116, endPoint x: 266, endPoint y: 375, distance: 275.7
click at [266, 369] on html "link( href="../../bower_components/polymer/polymer.html" rel="import" ) picture…" at bounding box center [388, 184] width 776 height 369
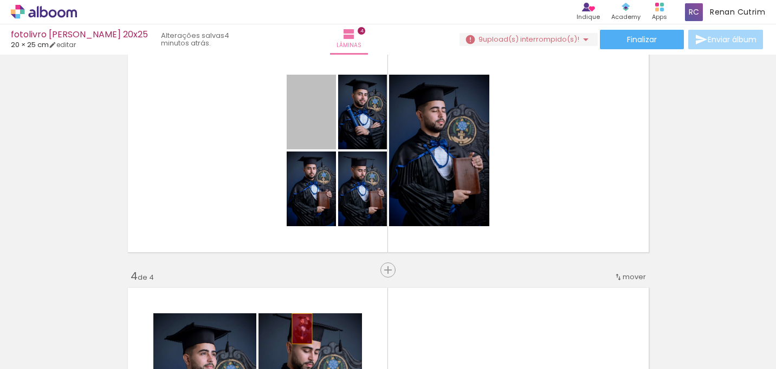
drag, startPoint x: 322, startPoint y: 134, endPoint x: 318, endPoint y: 263, distance: 129.5
click at [302, 329] on quentale-workspace at bounding box center [388, 184] width 776 height 369
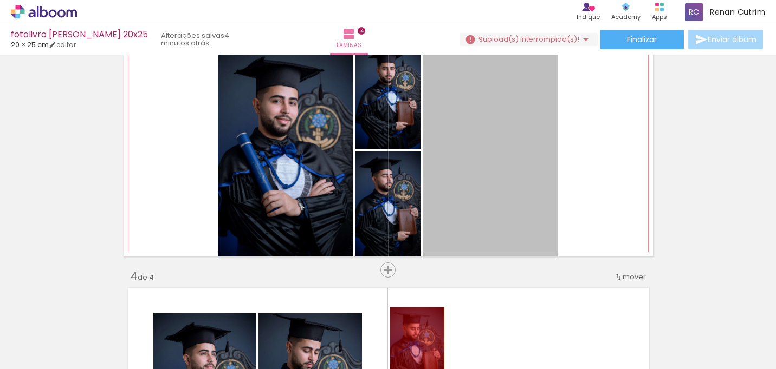
drag, startPoint x: 449, startPoint y: 175, endPoint x: 407, endPoint y: 312, distance: 142.7
click at [416, 348] on quentale-workspace at bounding box center [388, 184] width 776 height 369
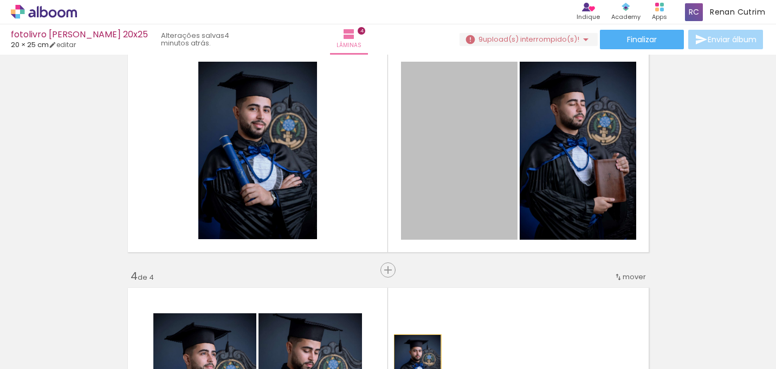
drag, startPoint x: 442, startPoint y: 152, endPoint x: 417, endPoint y: 370, distance: 219.7
click at [417, 369] on html "link( href="../../bower_components/polymer/polymer.html" rel="import" ) picture…" at bounding box center [388, 184] width 776 height 369
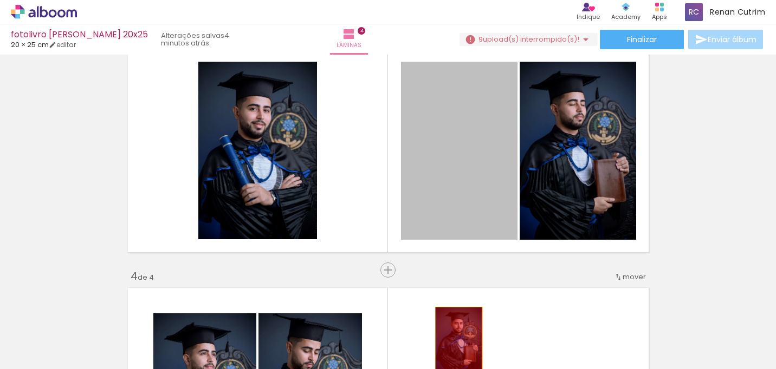
drag, startPoint x: 476, startPoint y: 164, endPoint x: 473, endPoint y: 269, distance: 105.1
click at [458, 341] on quentale-workspace at bounding box center [388, 184] width 776 height 369
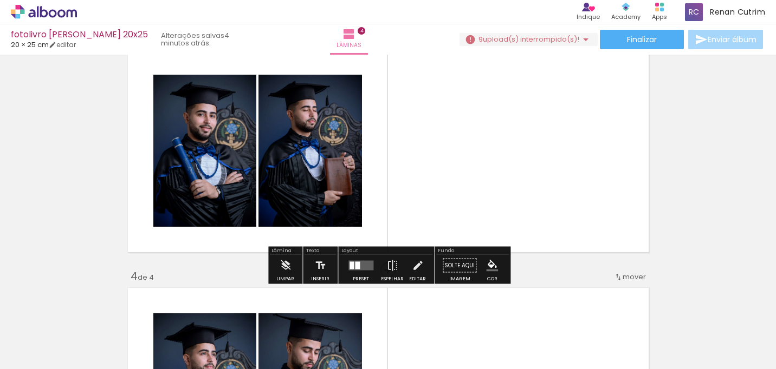
drag, startPoint x: 448, startPoint y: 176, endPoint x: 445, endPoint y: 337, distance: 161.4
click at [445, 337] on quentale-workspace at bounding box center [388, 184] width 776 height 369
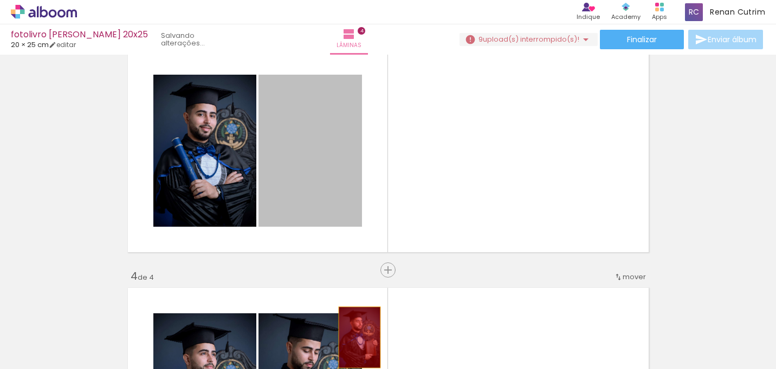
drag, startPoint x: 330, startPoint y: 158, endPoint x: 359, endPoint y: 343, distance: 186.9
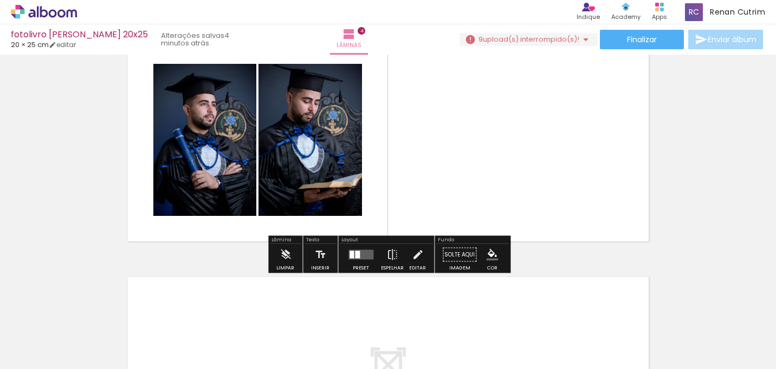
scroll to position [778, 0]
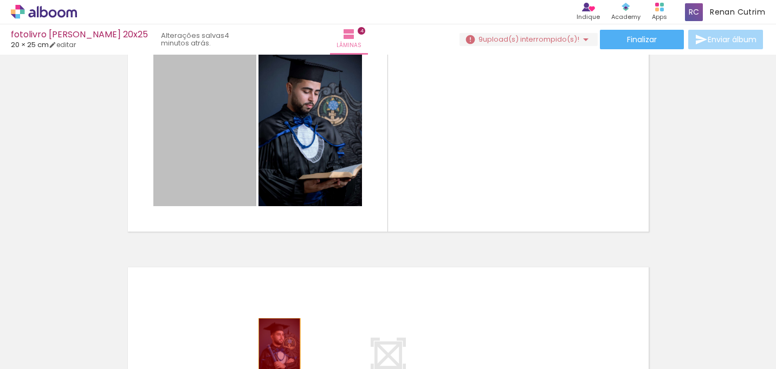
drag, startPoint x: 210, startPoint y: 139, endPoint x: 280, endPoint y: 204, distance: 96.2
click at [279, 348] on quentale-workspace at bounding box center [388, 184] width 776 height 369
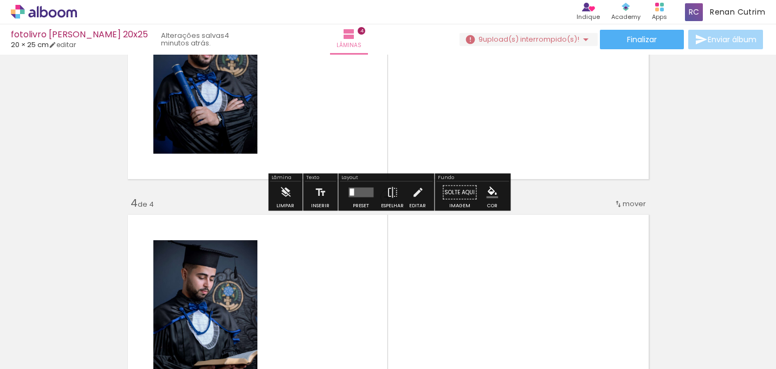
scroll to position [614, 0]
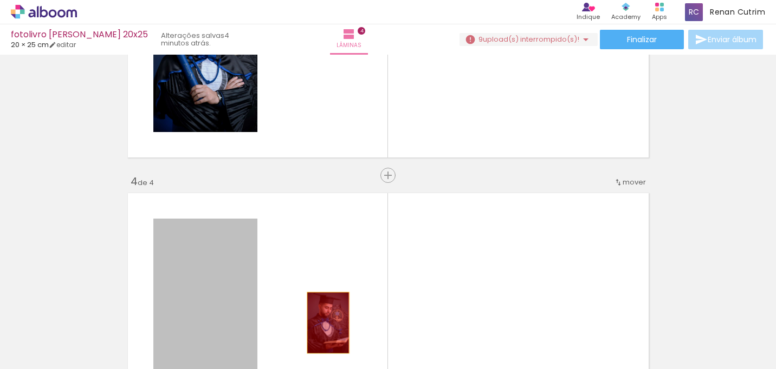
drag, startPoint x: 218, startPoint y: 268, endPoint x: 337, endPoint y: 346, distance: 142.7
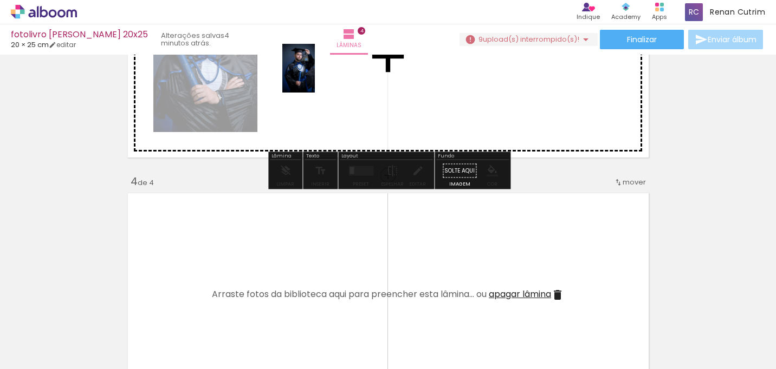
drag, startPoint x: 207, startPoint y: 329, endPoint x: 315, endPoint y: 76, distance: 274.5
click at [315, 76] on quentale-workspace at bounding box center [388, 184] width 776 height 369
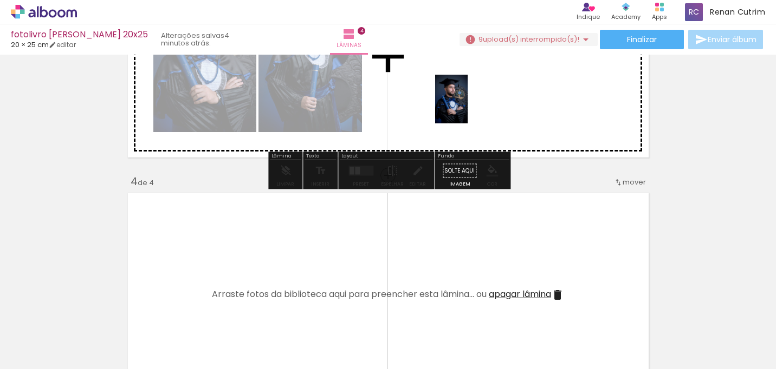
drag, startPoint x: 467, startPoint y: 336, endPoint x: 467, endPoint y: 107, distance: 229.1
click at [467, 107] on quentale-workspace at bounding box center [388, 184] width 776 height 369
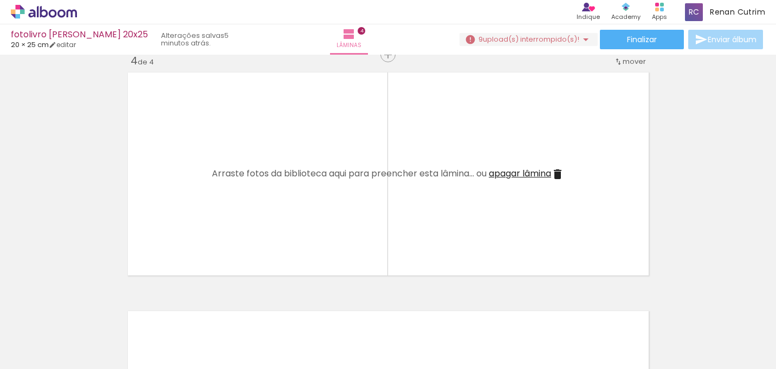
scroll to position [0, 595]
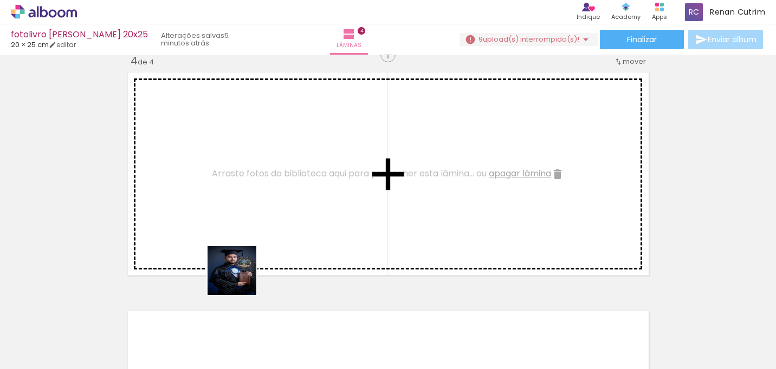
drag, startPoint x: 240, startPoint y: 339, endPoint x: 313, endPoint y: 321, distance: 74.8
click at [240, 194] on quentale-workspace at bounding box center [388, 184] width 776 height 369
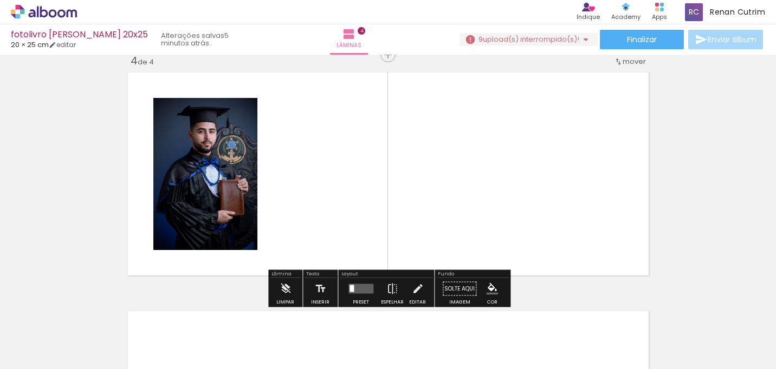
drag, startPoint x: 309, startPoint y: 337, endPoint x: 309, endPoint y: 195, distance: 142.5
click at [309, 195] on quentale-workspace at bounding box center [388, 184] width 776 height 369
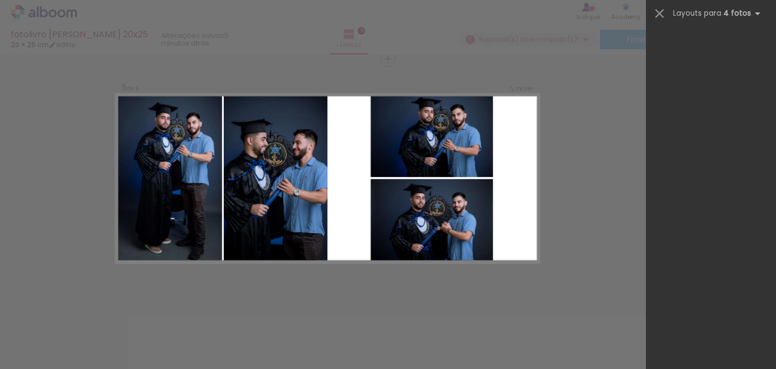
scroll to position [0, 651]
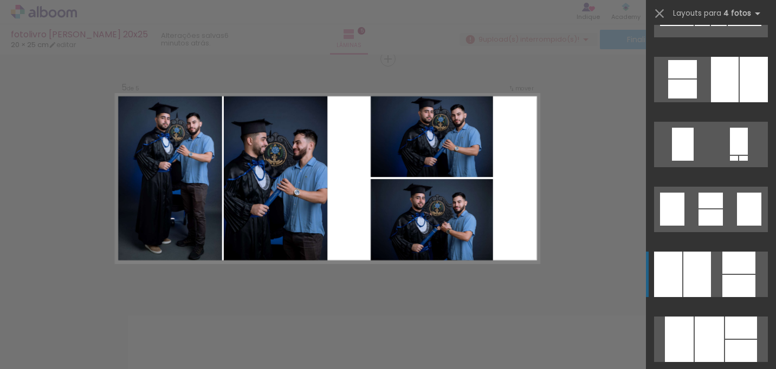
click at [714, 282] on quentale-layouter at bounding box center [711, 274] width 114 height 45
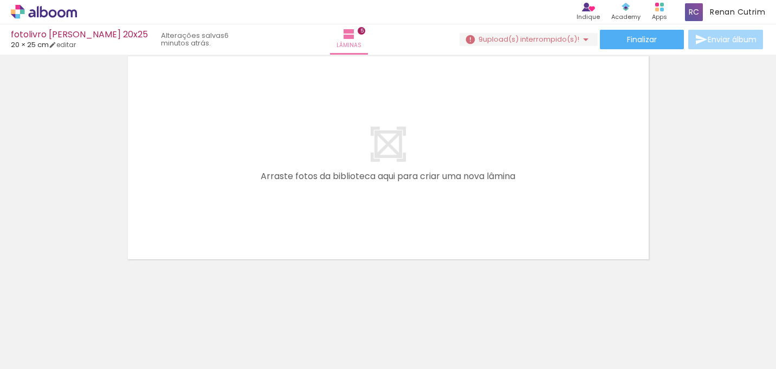
scroll to position [0, 980]
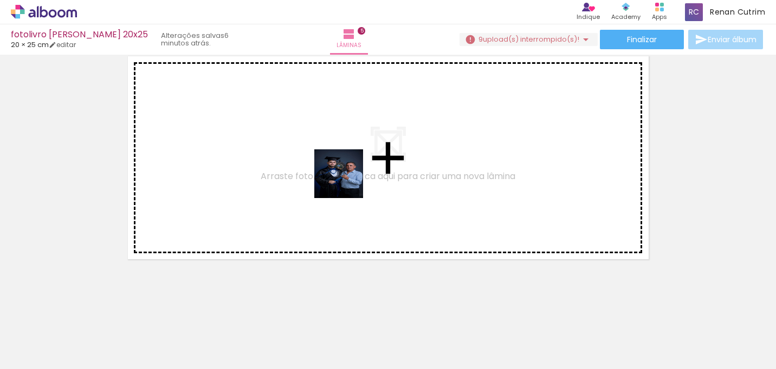
drag, startPoint x: 347, startPoint y: 337, endPoint x: 391, endPoint y: 264, distance: 85.7
click at [347, 166] on quentale-workspace at bounding box center [388, 184] width 776 height 369
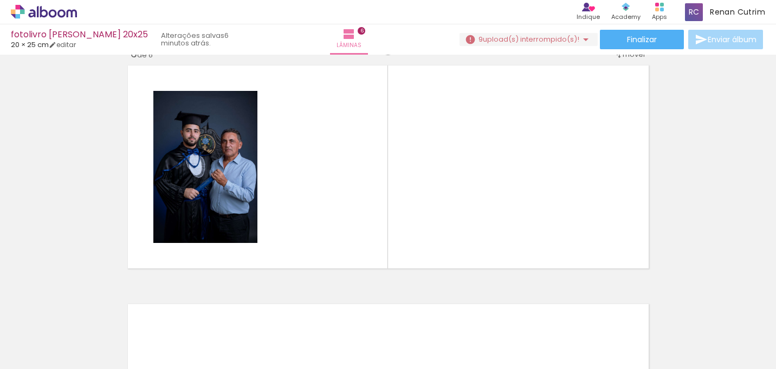
scroll to position [1208, 0]
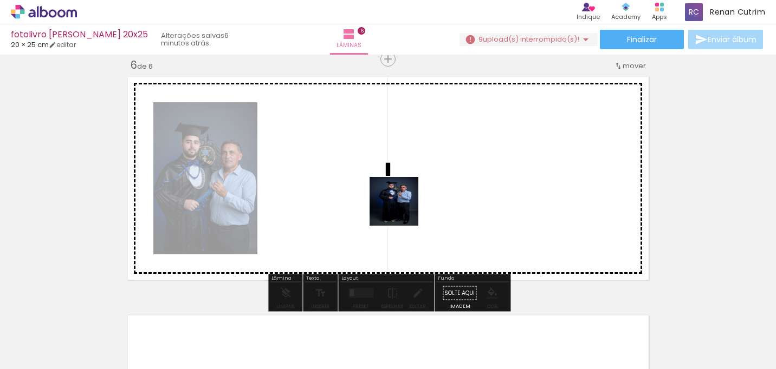
drag, startPoint x: 405, startPoint y: 324, endPoint x: 436, endPoint y: 244, distance: 86.1
click at [402, 209] on quentale-workspace at bounding box center [388, 184] width 776 height 369
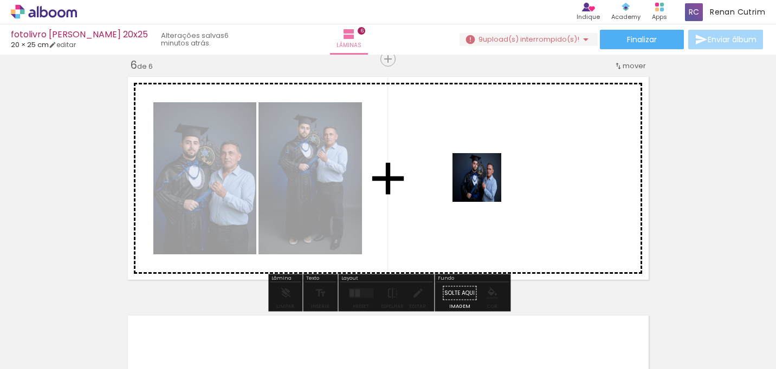
drag, startPoint x: 485, startPoint y: 336, endPoint x: 522, endPoint y: 291, distance: 58.5
click at [485, 185] on quentale-workspace at bounding box center [388, 184] width 776 height 369
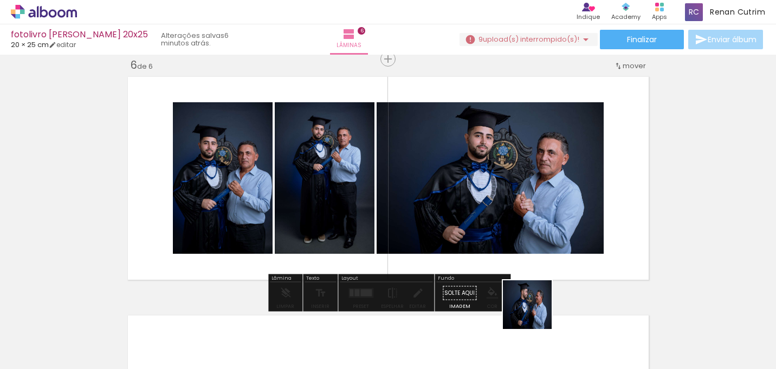
drag, startPoint x: 535, startPoint y: 341, endPoint x: 563, endPoint y: 225, distance: 118.6
click at [544, 207] on quentale-workspace at bounding box center [388, 184] width 776 height 369
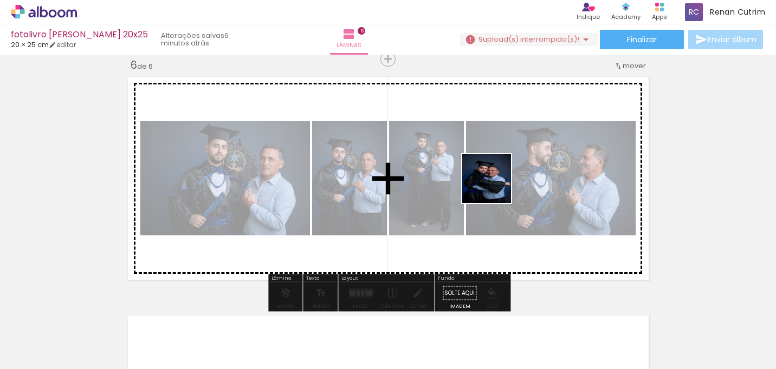
drag, startPoint x: 594, startPoint y: 326, endPoint x: 487, endPoint y: 177, distance: 182.9
click at [490, 181] on quentale-workspace at bounding box center [388, 184] width 776 height 369
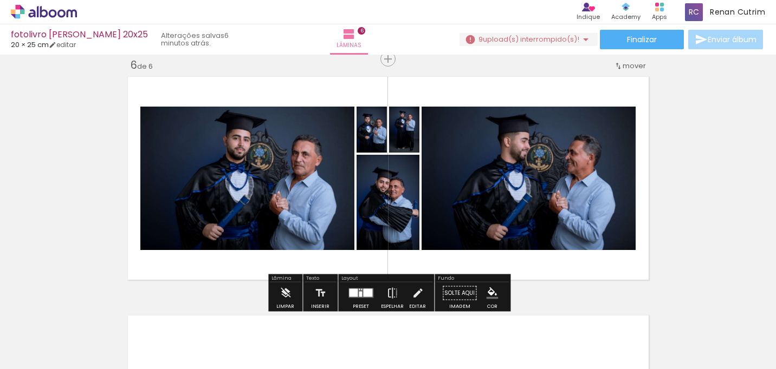
click at [364, 289] on div at bounding box center [367, 293] width 9 height 8
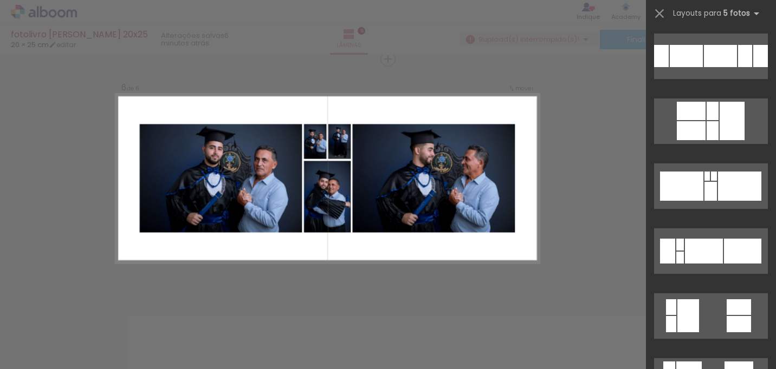
scroll to position [295, 0]
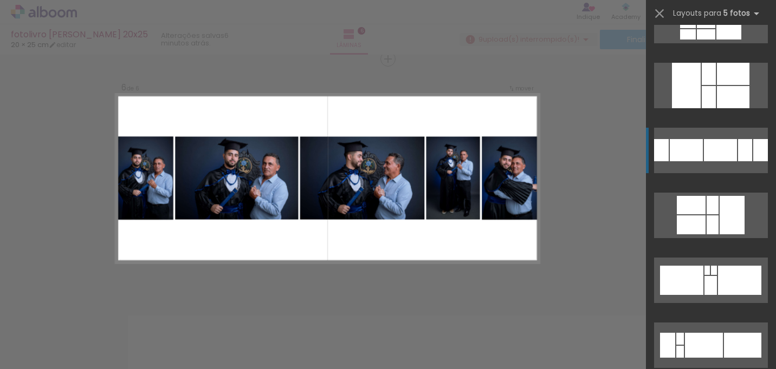
click at [734, 161] on div at bounding box center [720, 150] width 33 height 22
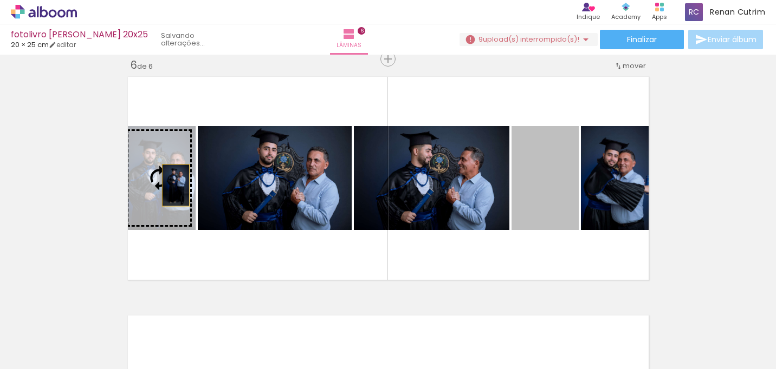
drag, startPoint x: 550, startPoint y: 195, endPoint x: 174, endPoint y: 185, distance: 376.1
click at [0, 0] on slot at bounding box center [0, 0] width 0 height 0
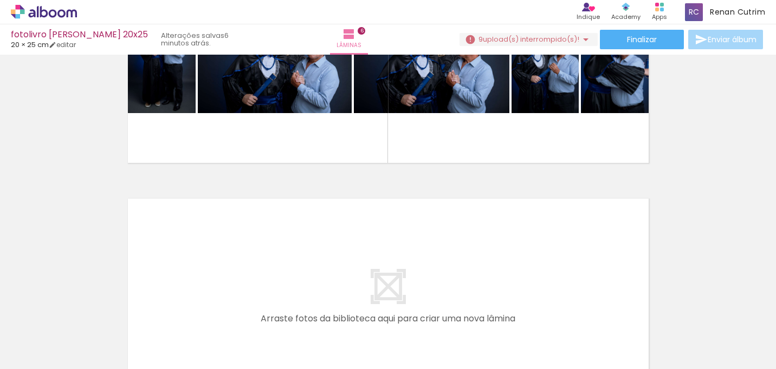
scroll to position [0, 1449]
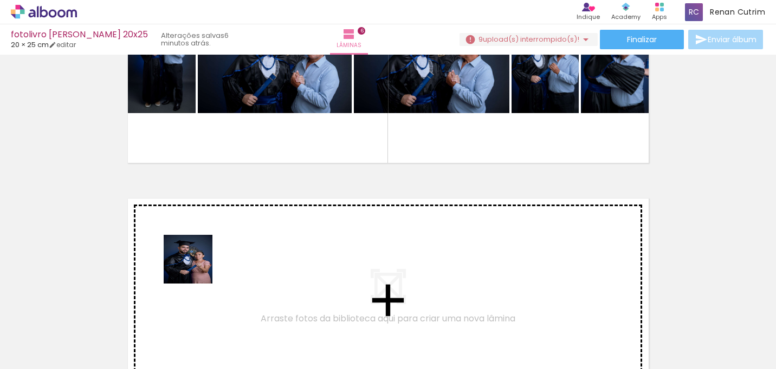
drag, startPoint x: 178, startPoint y: 343, endPoint x: 209, endPoint y: 245, distance: 103.1
click at [209, 245] on quentale-workspace at bounding box center [388, 184] width 776 height 369
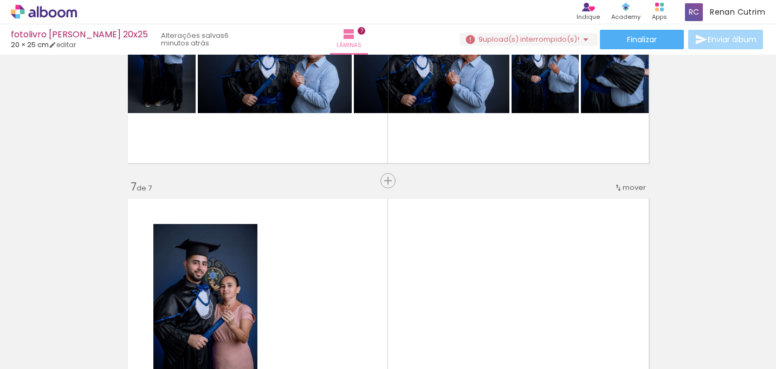
scroll to position [1447, 0]
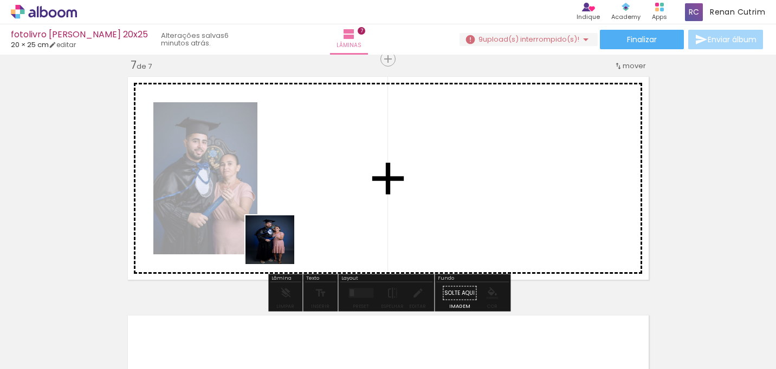
drag, startPoint x: 239, startPoint y: 327, endPoint x: 278, endPoint y: 248, distance: 87.7
click at [278, 248] on quentale-workspace at bounding box center [388, 184] width 776 height 369
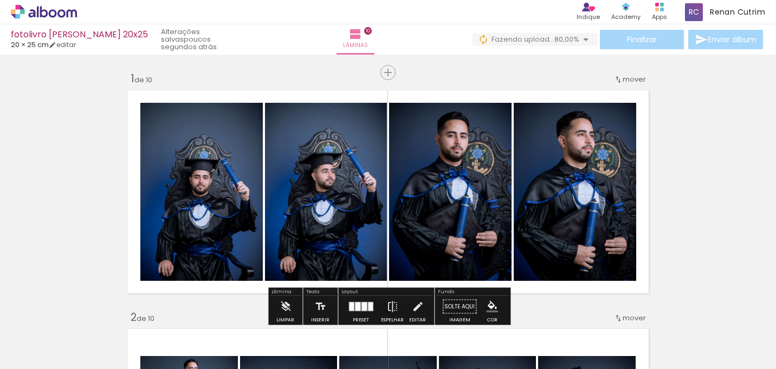
scroll to position [0, 1743]
click at [630, 36] on span "Finalizar" at bounding box center [642, 40] width 30 height 8
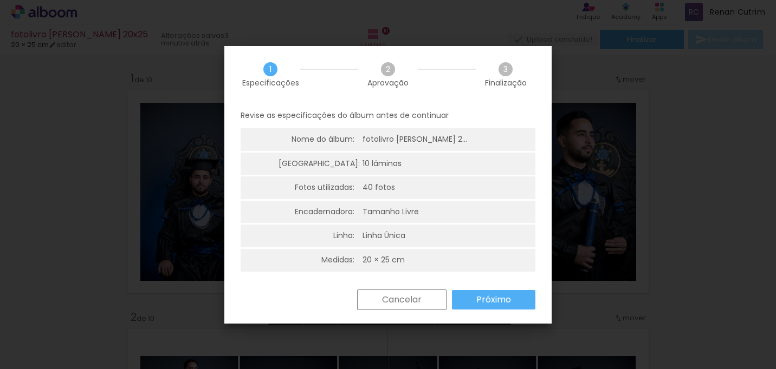
click at [506, 308] on paper-button "Próximo" at bounding box center [493, 299] width 83 height 19
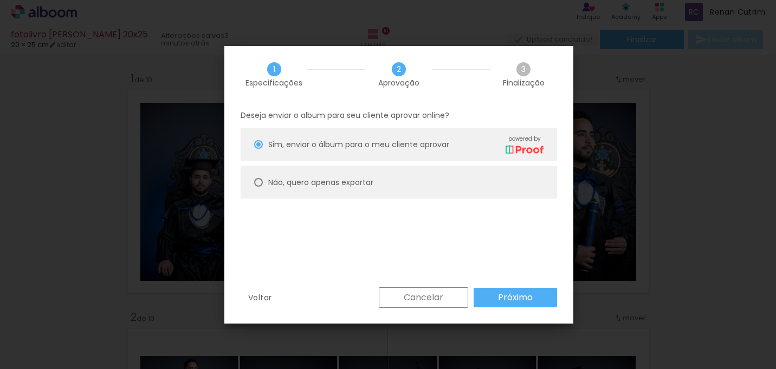
click at [422, 185] on paper-radio-button "Não, quero apenas exportar" at bounding box center [398, 182] width 316 height 32
type paper-radio-button "on"
click at [0, 0] on slot "Próximo" at bounding box center [0, 0] width 0 height 0
type input "Alta, 300 DPI"
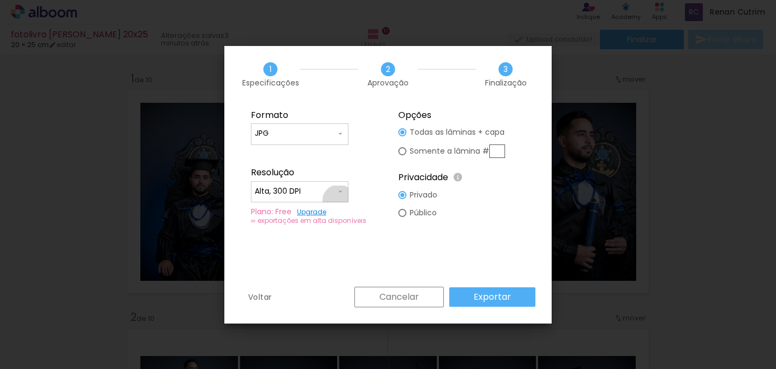
click at [339, 201] on paper-input-container "Alta, 300 DPI" at bounding box center [299, 192] width 97 height 22
click at [338, 192] on paper-item "Alta, 300 DPI" at bounding box center [299, 190] width 97 height 22
click at [327, 144] on paper-input-container "JPG" at bounding box center [299, 134] width 97 height 22
click at [327, 135] on paper-item "JPG" at bounding box center [299, 132] width 97 height 22
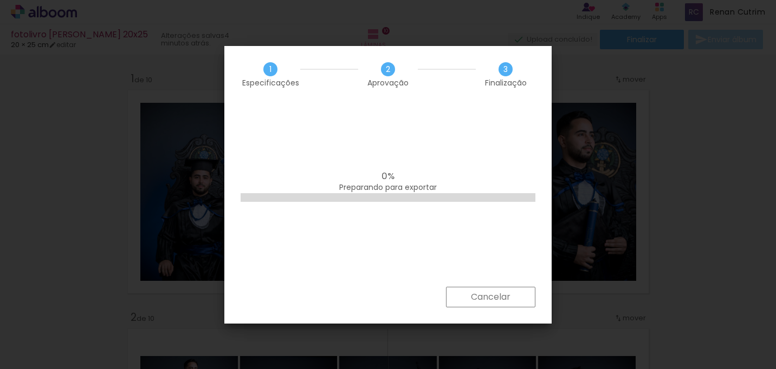
scroll to position [0, 1743]
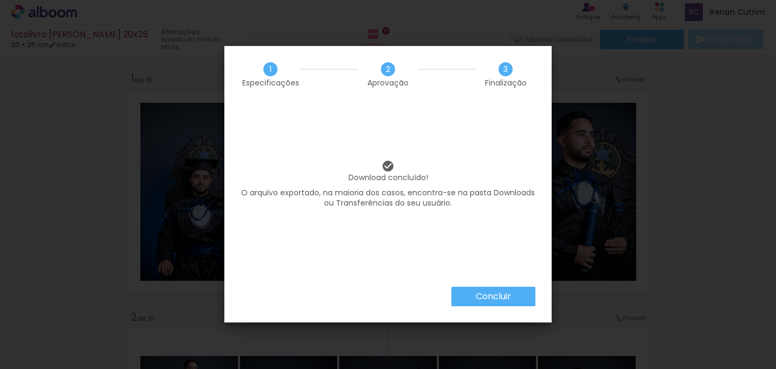
click at [0, 0] on slot "Concluir" at bounding box center [0, 0] width 0 height 0
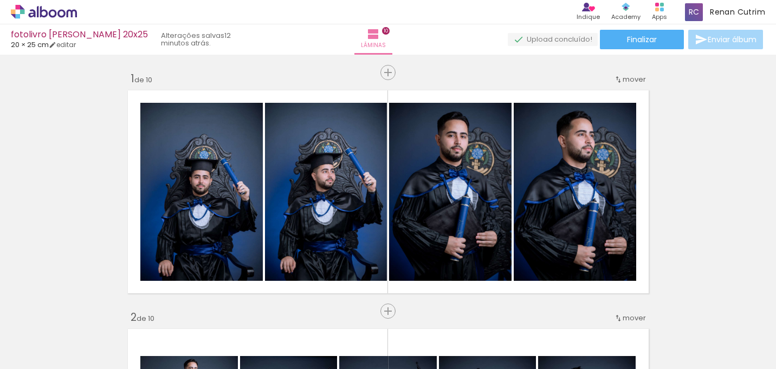
scroll to position [0, 1743]
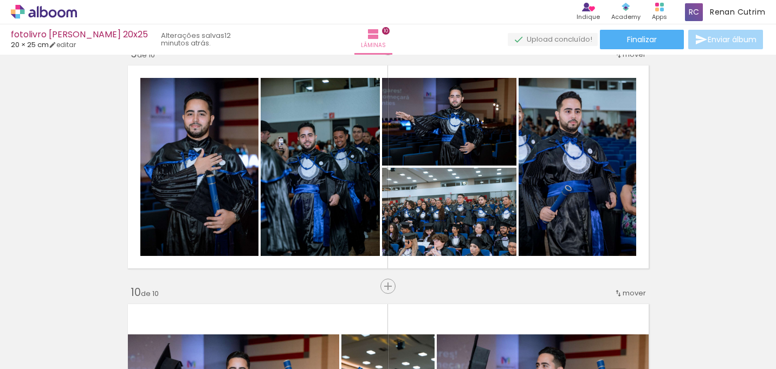
scroll to position [1472, 0]
